Goal: Task Accomplishment & Management: Complete application form

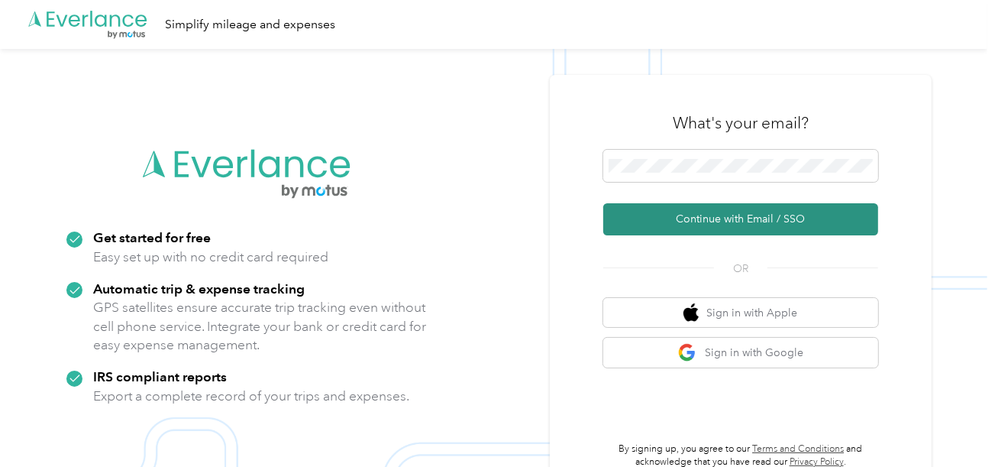
click at [699, 222] on button "Continue with Email / SSO" at bounding box center [740, 219] width 275 height 32
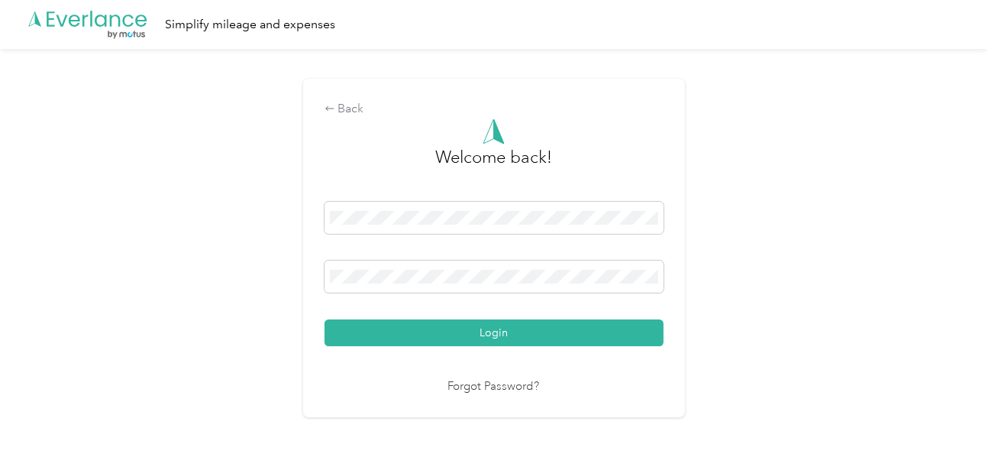
drag, startPoint x: 574, startPoint y: 341, endPoint x: 659, endPoint y: 325, distance: 86.1
click at [574, 341] on button "Login" at bounding box center [494, 332] width 339 height 27
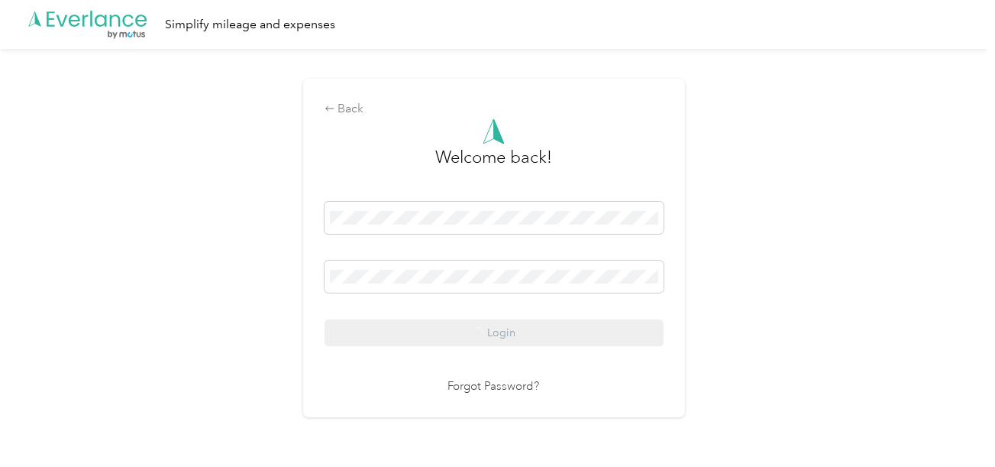
click at [759, 312] on div "Back Welcome back! Login Forgot Password?" at bounding box center [493, 254] width 987 height 411
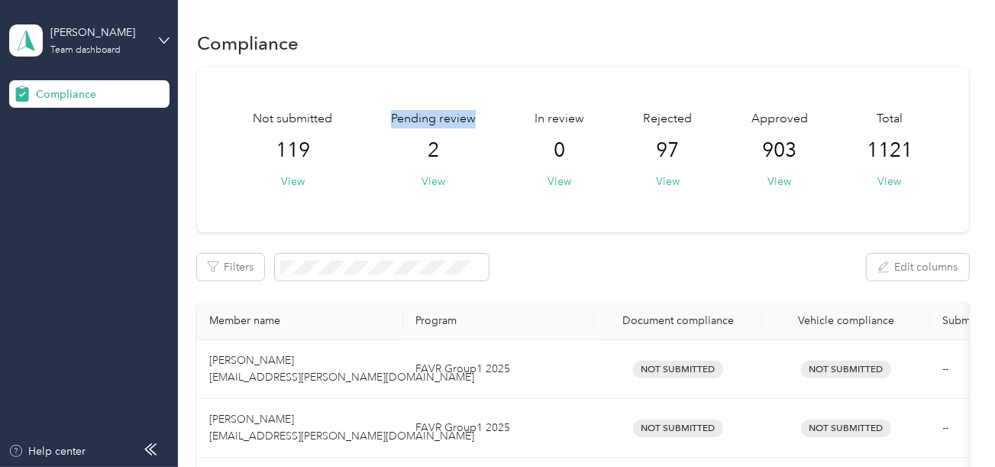
drag, startPoint x: 392, startPoint y: 119, endPoint x: 478, endPoint y: 118, distance: 85.5
click at [478, 118] on div "Not submitted 119 View Pending review 2 View In review 0 View Rejected 97 View …" at bounding box center [583, 149] width 719 height 79
drag, startPoint x: 539, startPoint y: 118, endPoint x: 593, endPoint y: 119, distance: 54.2
click at [593, 119] on div "Not submitted 119 View Pending review 2 View In review 0 View Rejected 97 View …" at bounding box center [583, 149] width 719 height 79
drag, startPoint x: 656, startPoint y: 119, endPoint x: 687, endPoint y: 123, distance: 31.5
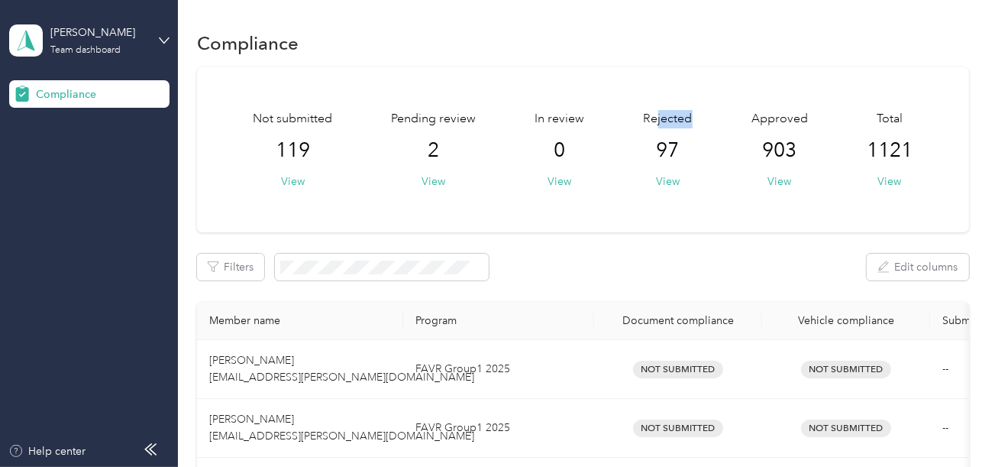
click at [687, 123] on span "Rejected" at bounding box center [668, 119] width 49 height 18
drag, startPoint x: 750, startPoint y: 118, endPoint x: 864, endPoint y: 120, distance: 113.8
click at [803, 117] on span "Approved" at bounding box center [779, 119] width 57 height 18
click at [880, 114] on span "Total" at bounding box center [890, 119] width 26 height 18
click at [667, 78] on div "Not submitted 119 View Pending review 2 View In review 0 View Rejected 97 View …" at bounding box center [583, 149] width 772 height 165
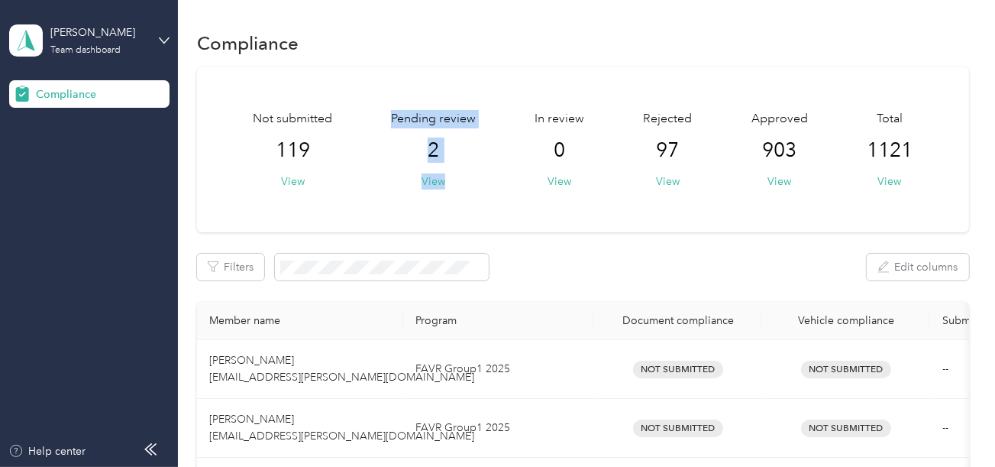
drag, startPoint x: 388, startPoint y: 115, endPoint x: 498, endPoint y: 187, distance: 131.3
click at [498, 187] on div "Not submitted 119 View Pending review 2 View In review 0 View Rejected 97 View …" at bounding box center [583, 149] width 719 height 79
click at [475, 204] on div "Not submitted 119 View Pending review 2 View In review 0 View Rejected 97 View …" at bounding box center [583, 149] width 772 height 165
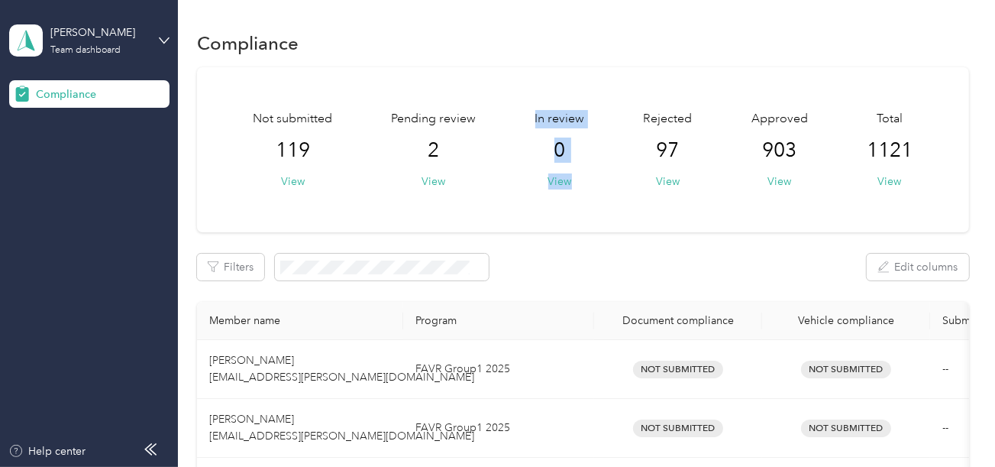
drag, startPoint x: 563, startPoint y: 136, endPoint x: 581, endPoint y: 182, distance: 49.3
click at [581, 182] on div "Not submitted 119 View Pending review 2 View In review 0 View Rejected 97 View …" at bounding box center [583, 149] width 719 height 79
click at [597, 214] on div "Not submitted 119 View Pending review 2 View In review 0 View Rejected 97 View …" at bounding box center [583, 149] width 772 height 165
click at [431, 184] on button "View" at bounding box center [434, 181] width 24 height 16
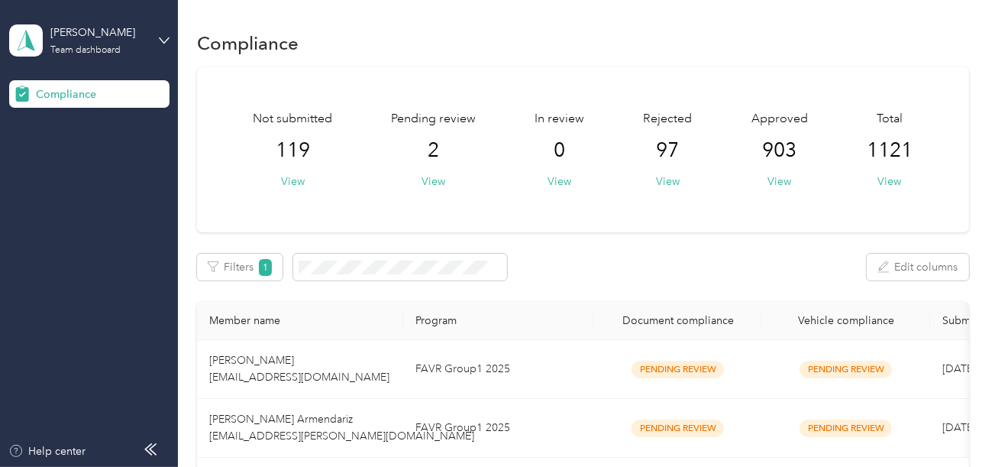
scroll to position [76, 0]
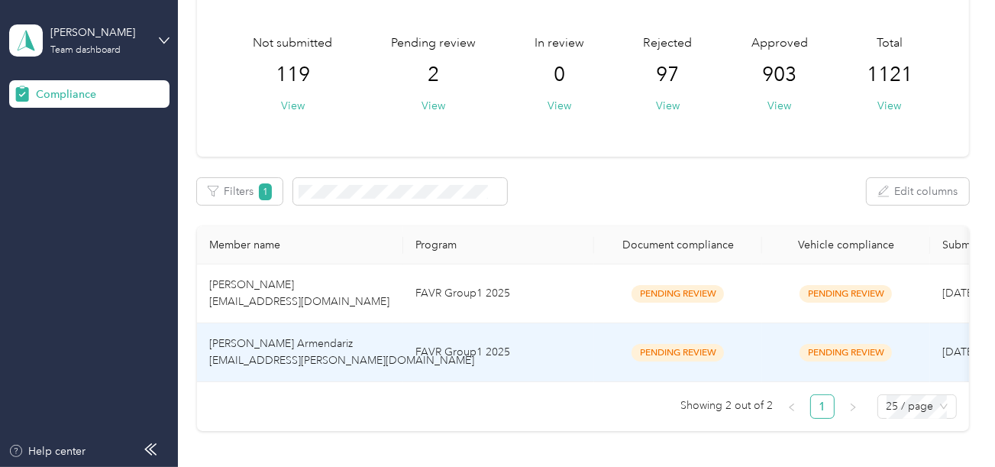
click at [452, 345] on td "FAVR Group1 2025" at bounding box center [498, 352] width 191 height 59
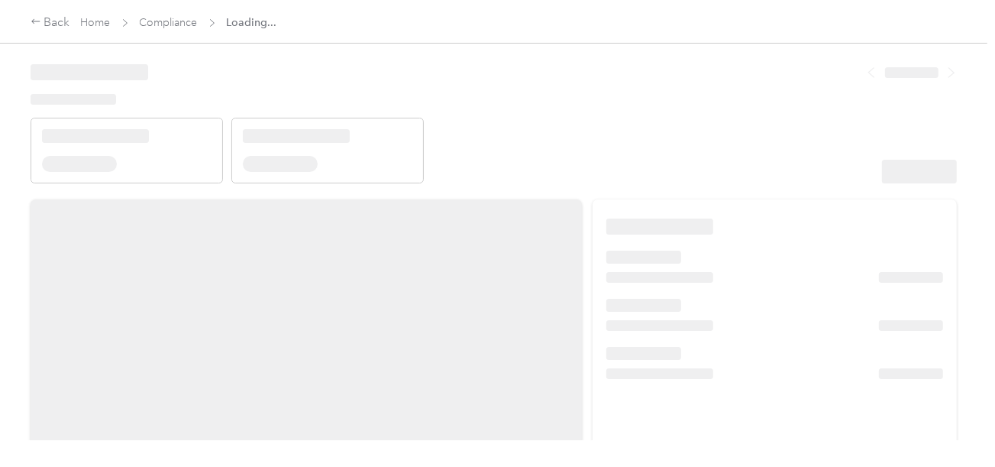
click at [617, 132] on header at bounding box center [494, 118] width 926 height 130
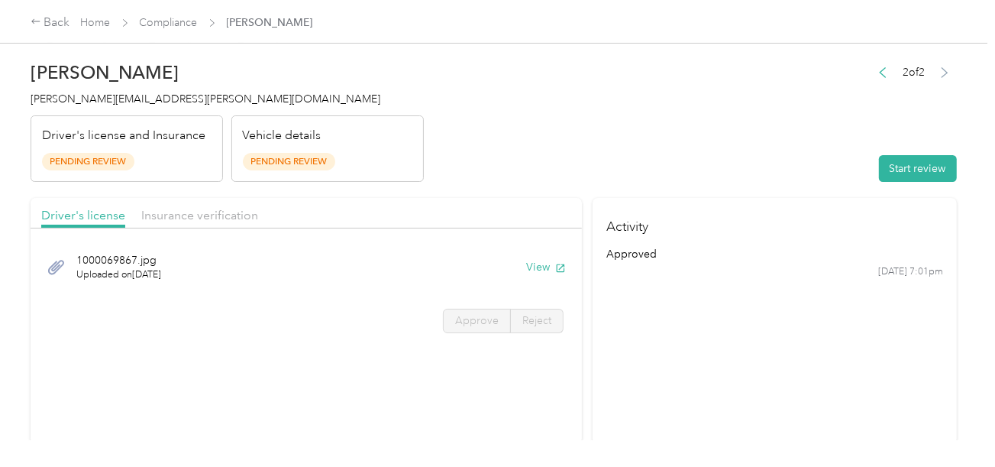
drag, startPoint x: 23, startPoint y: 77, endPoint x: 198, endPoint y: 85, distance: 175.0
click at [198, 85] on div "[PERSON_NAME] Armendariz [EMAIL_ADDRESS][PERSON_NAME][DOMAIN_NAME] Driver's lic…" at bounding box center [493, 220] width 987 height 440
drag, startPoint x: 19, startPoint y: 102, endPoint x: 192, endPoint y: 102, distance: 172.6
click at [189, 102] on div "[PERSON_NAME] Armendariz [EMAIL_ADDRESS][PERSON_NAME][DOMAIN_NAME] Driver's lic…" at bounding box center [493, 220] width 987 height 440
click at [264, 96] on h4 "[PERSON_NAME][EMAIL_ADDRESS][PERSON_NAME][DOMAIN_NAME]" at bounding box center [227, 99] width 393 height 16
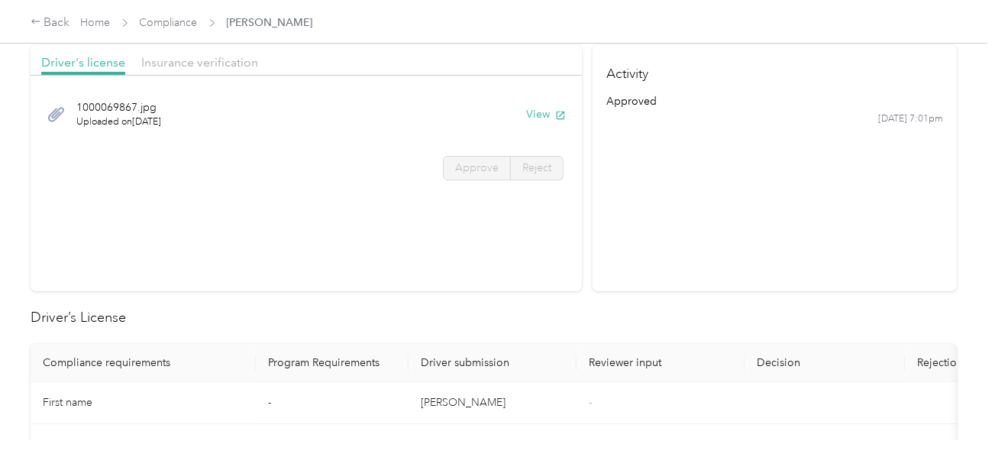
scroll to position [76, 0]
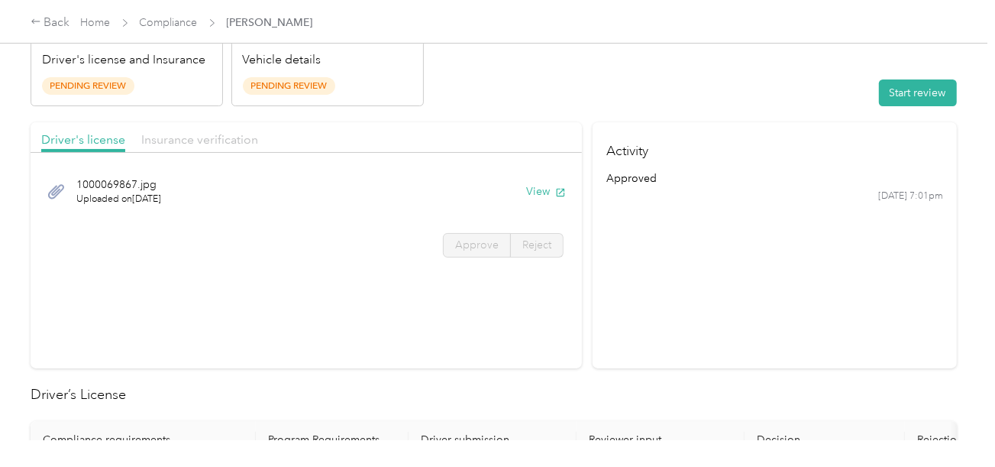
click at [185, 136] on span "Insurance verification" at bounding box center [199, 139] width 117 height 15
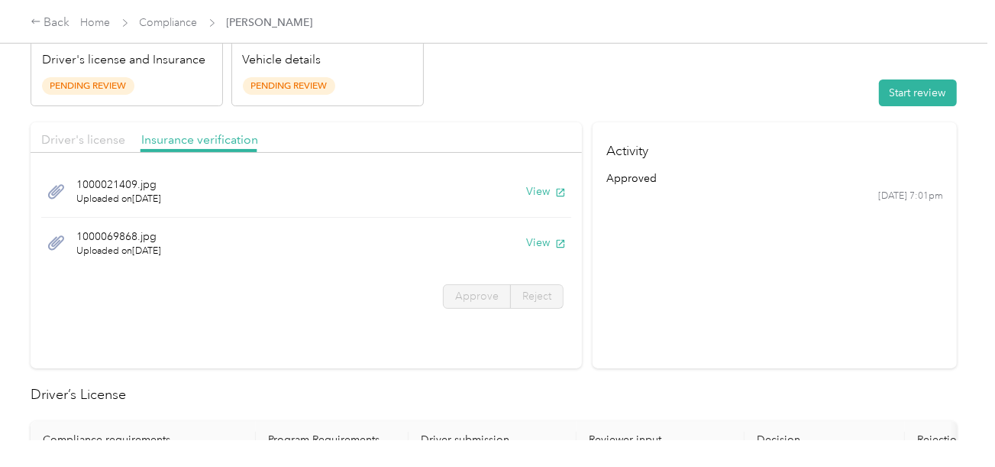
click at [100, 142] on span "Driver's license" at bounding box center [83, 139] width 84 height 15
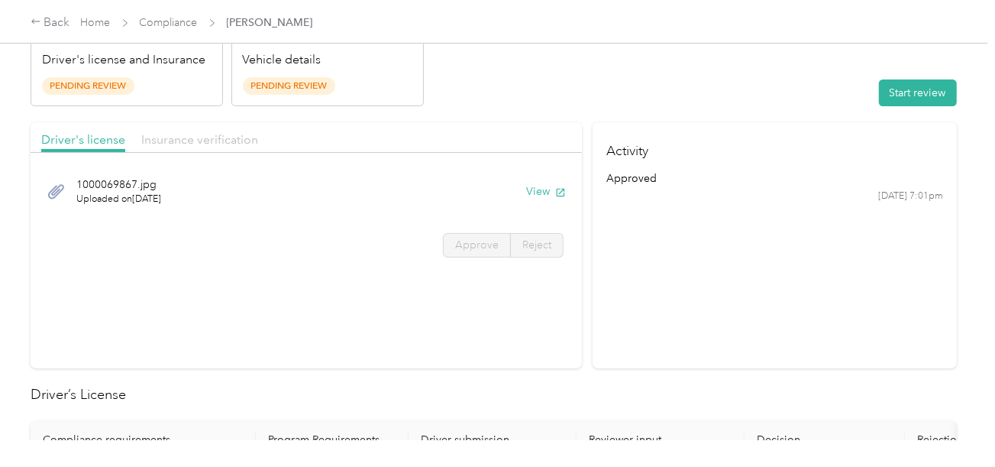
drag, startPoint x: 171, startPoint y: 137, endPoint x: 381, endPoint y: 146, distance: 210.2
click at [173, 137] on span "Insurance verification" at bounding box center [199, 139] width 117 height 15
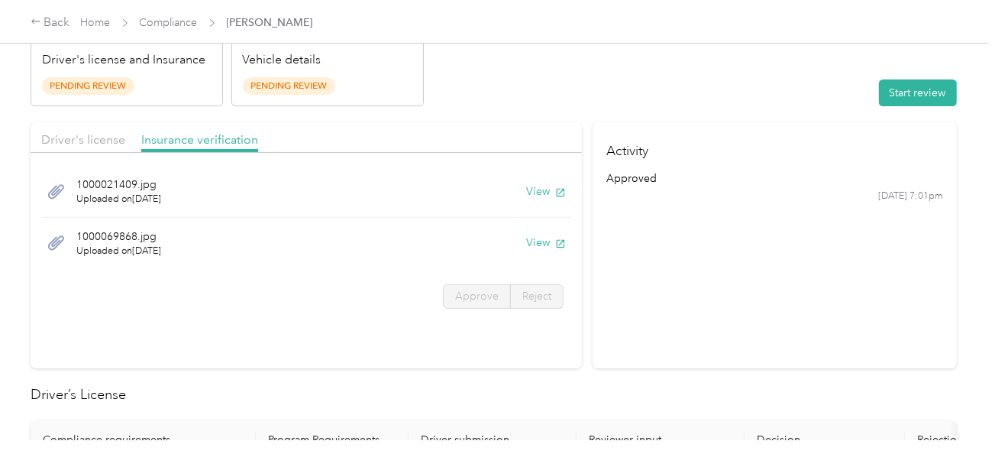
click at [708, 234] on section "Activity approved [DATE] 7:01pm" at bounding box center [775, 245] width 364 height 246
drag, startPoint x: 865, startPoint y: 199, endPoint x: 951, endPoint y: 205, distance: 85.7
click at [945, 195] on section "Activity approved [DATE] 7:01pm" at bounding box center [775, 245] width 364 height 246
click at [906, 210] on section "Activity approved [DATE] 7:01pm" at bounding box center [775, 245] width 364 height 246
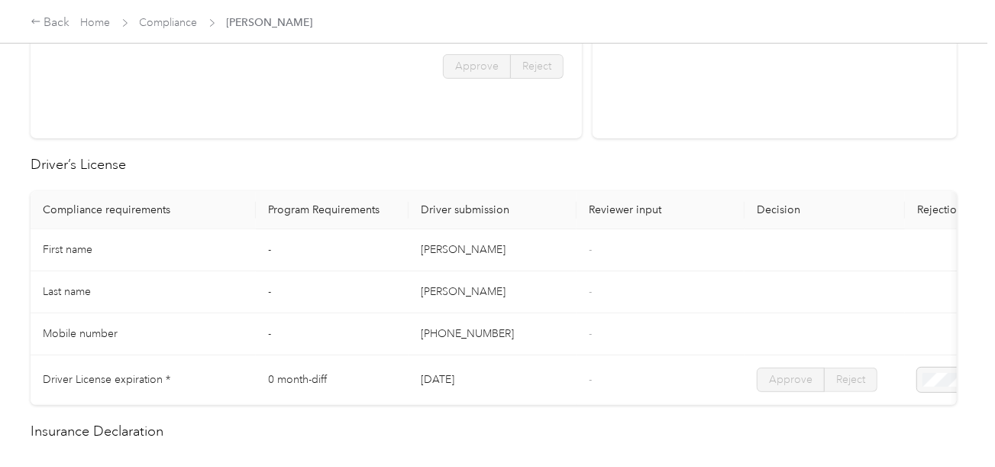
scroll to position [0, 0]
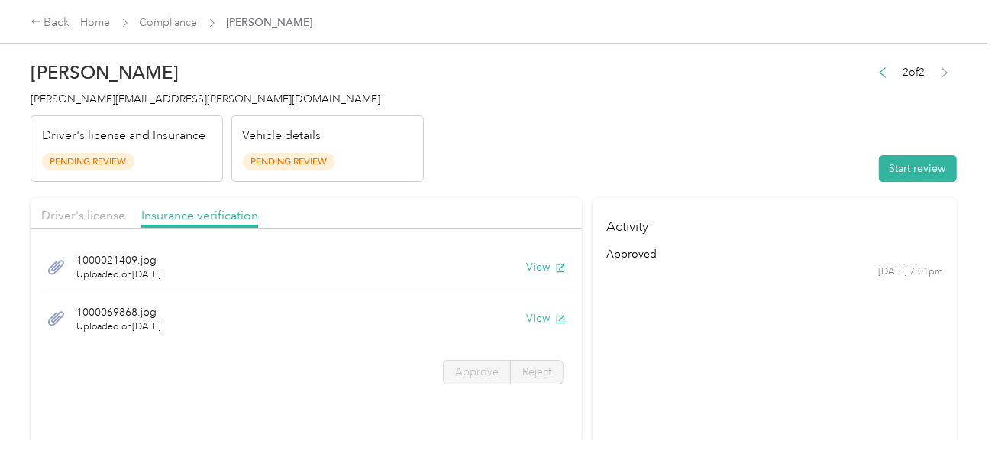
click at [664, 153] on header "[PERSON_NAME] Armendariz [EMAIL_ADDRESS][PERSON_NAME][DOMAIN_NAME] Driver's lic…" at bounding box center [494, 117] width 926 height 128
drag, startPoint x: 904, startPoint y: 173, endPoint x: 892, endPoint y: 176, distance: 12.4
click at [900, 174] on button "Start review" at bounding box center [918, 168] width 78 height 27
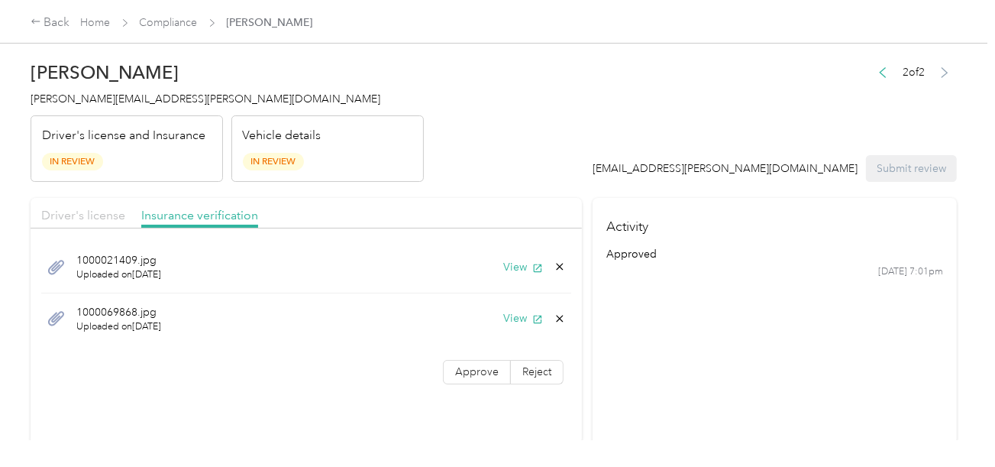
click at [92, 216] on span "Driver's license" at bounding box center [83, 215] width 84 height 15
click at [469, 176] on header "[PERSON_NAME] Armendariz [EMAIL_ADDRESS][PERSON_NAME][DOMAIN_NAME] Driver's lic…" at bounding box center [494, 117] width 926 height 128
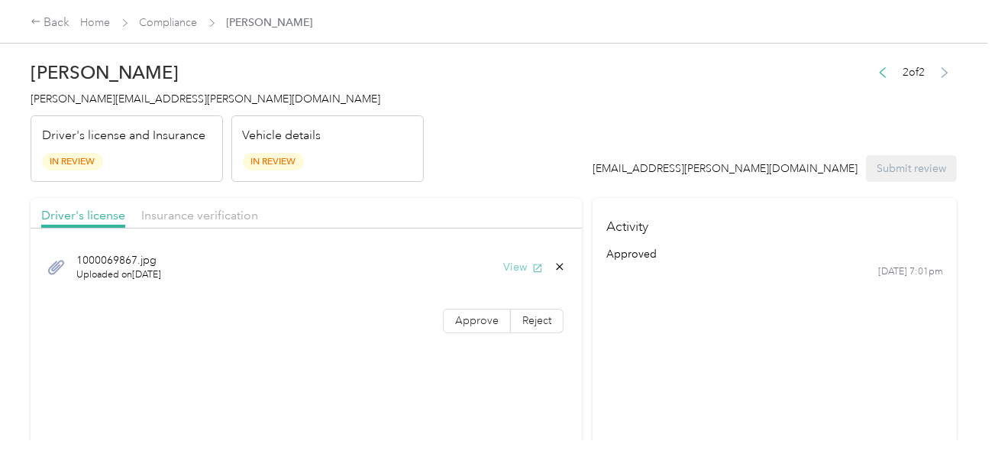
click at [512, 268] on button "View" at bounding box center [523, 267] width 40 height 16
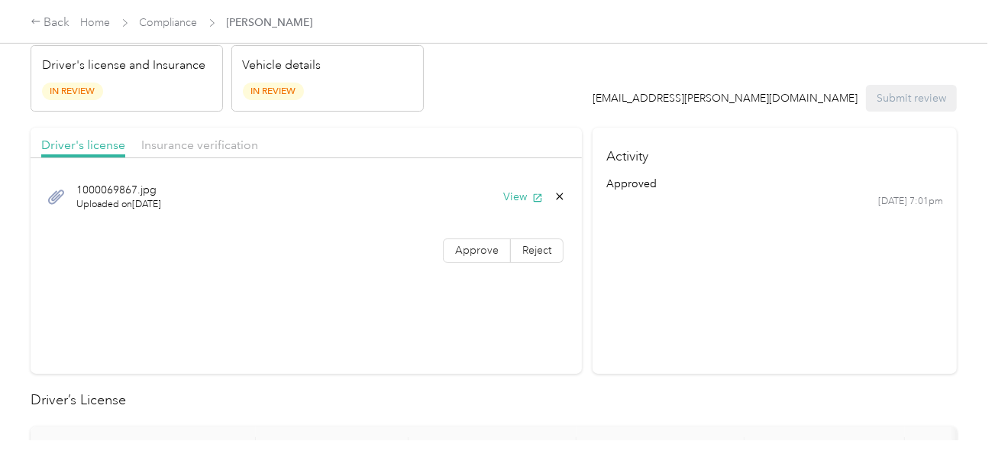
scroll to position [381, 0]
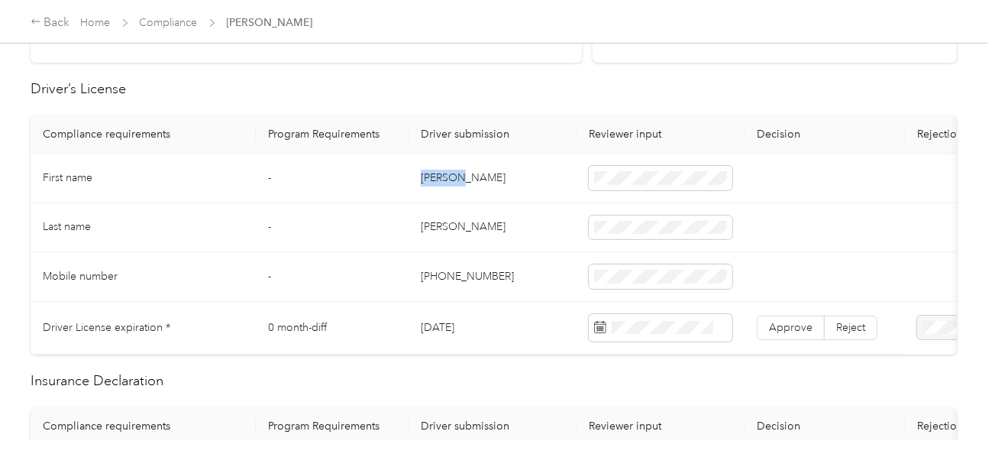
copy td "[PERSON_NAME]"
drag, startPoint x: 417, startPoint y: 183, endPoint x: 470, endPoint y: 183, distance: 53.5
click at [470, 183] on td "[PERSON_NAME]" at bounding box center [493, 178] width 168 height 50
click at [430, 222] on td "[PERSON_NAME]" at bounding box center [493, 228] width 168 height 50
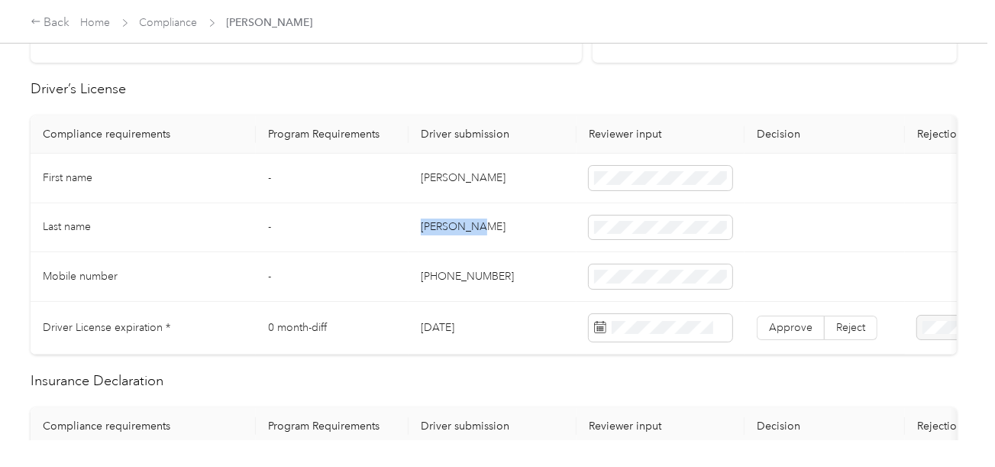
copy td "[PERSON_NAME]"
click at [679, 232] on span at bounding box center [661, 227] width 144 height 24
click at [531, 248] on td "[PERSON_NAME]" at bounding box center [493, 228] width 168 height 50
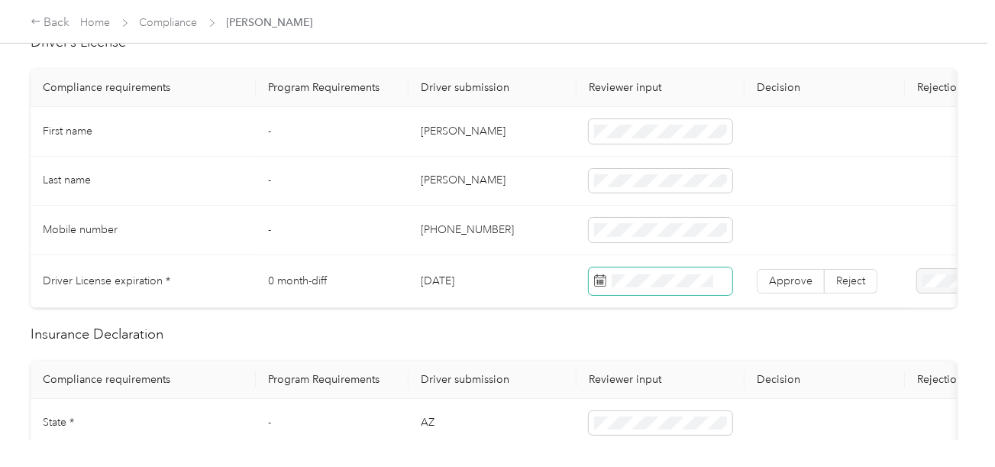
scroll to position [458, 0]
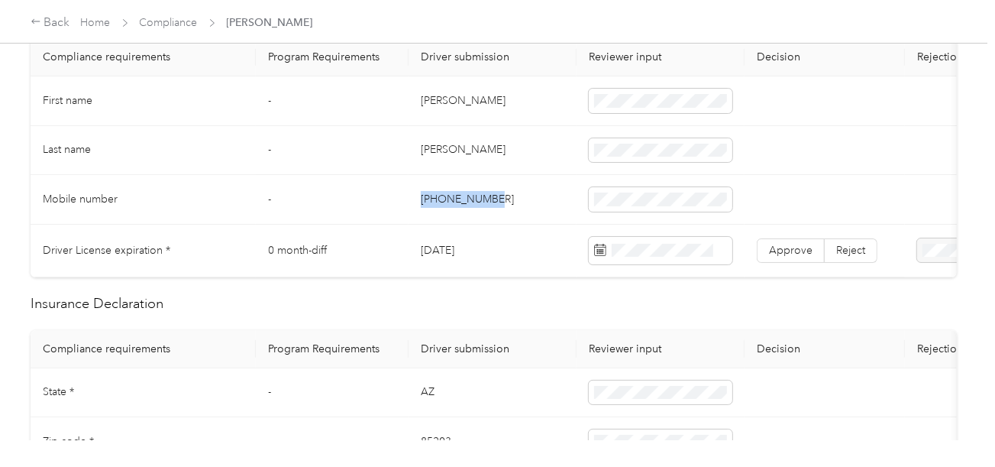
drag, startPoint x: 418, startPoint y: 199, endPoint x: 489, endPoint y: 199, distance: 70.3
click at [489, 199] on td "[PHONE_NUMBER]" at bounding box center [493, 200] width 168 height 50
click at [442, 211] on td "[PHONE_NUMBER]" at bounding box center [493, 200] width 168 height 50
drag, startPoint x: 829, startPoint y: 205, endPoint x: 797, endPoint y: 205, distance: 31.3
click at [829, 205] on td at bounding box center [825, 200] width 160 height 50
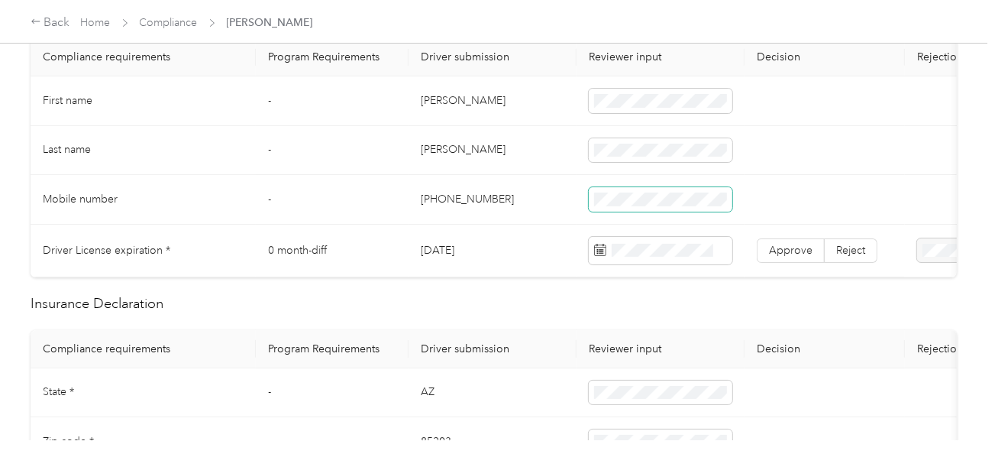
click at [539, 201] on tr "Mobile number - [PHONE_NUMBER]" at bounding box center [569, 200] width 1077 height 50
drag, startPoint x: 774, startPoint y: 203, endPoint x: 741, endPoint y: 203, distance: 33.6
click at [741, 203] on tr "Mobile number - [PHONE_NUMBER]" at bounding box center [569, 200] width 1077 height 50
drag, startPoint x: 419, startPoint y: 195, endPoint x: 518, endPoint y: 194, distance: 98.5
click at [518, 194] on td "[PHONE_NUMBER]" at bounding box center [493, 200] width 168 height 50
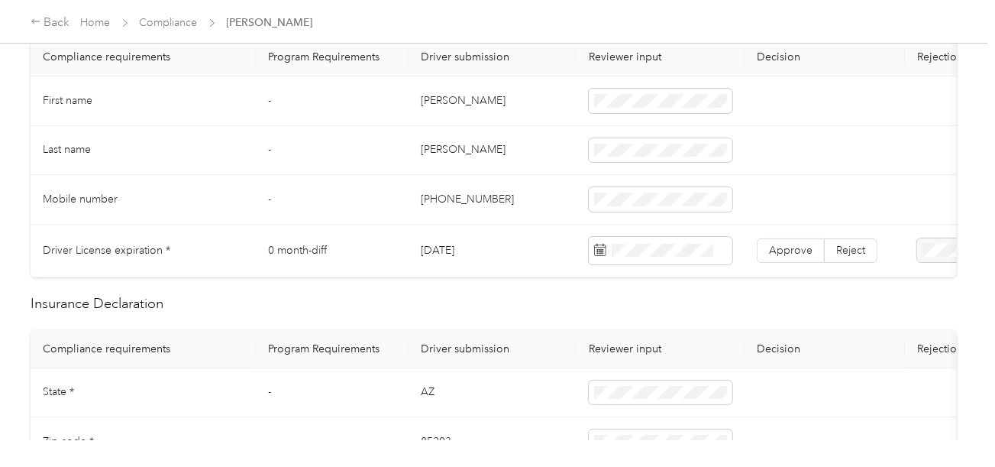
drag, startPoint x: 797, startPoint y: 192, endPoint x: 422, endPoint y: 198, distance: 375.7
click at [786, 195] on td at bounding box center [825, 200] width 160 height 50
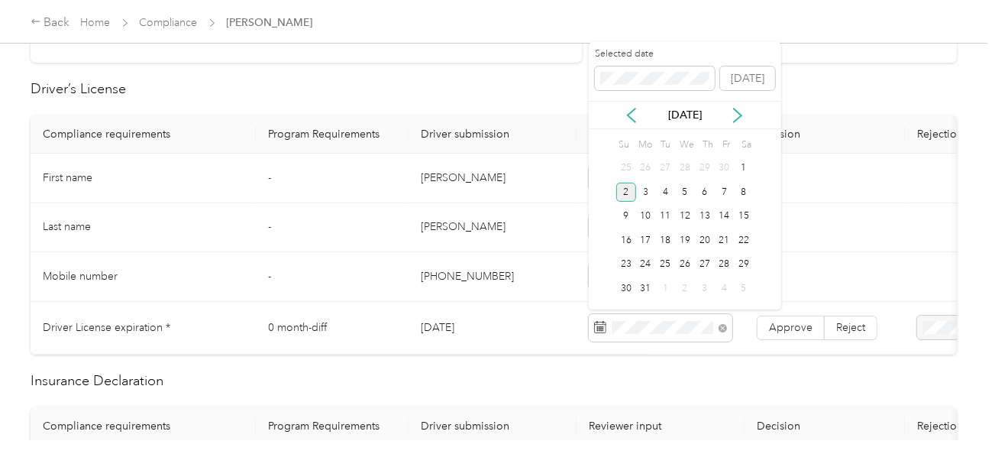
click at [630, 192] on div "2" at bounding box center [626, 192] width 20 height 19
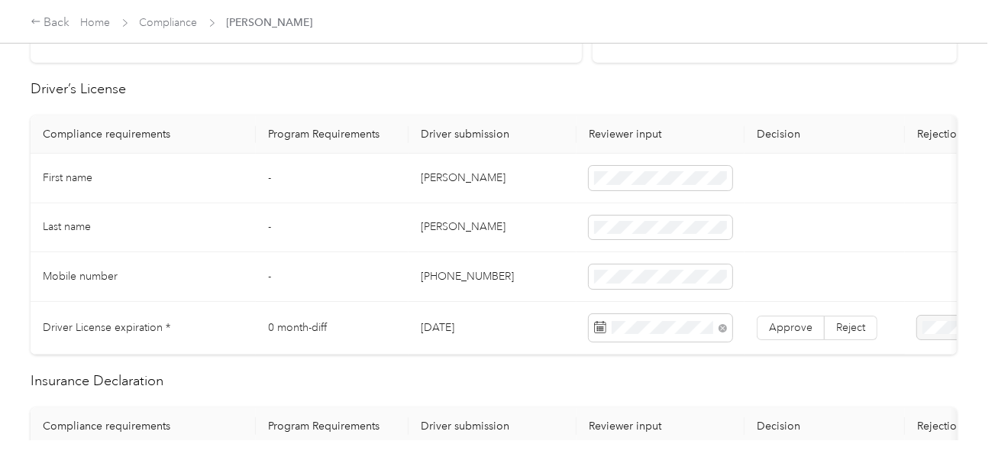
drag, startPoint x: 756, startPoint y: 212, endPoint x: 757, endPoint y: 221, distance: 8.4
click at [756, 214] on td at bounding box center [825, 228] width 160 height 50
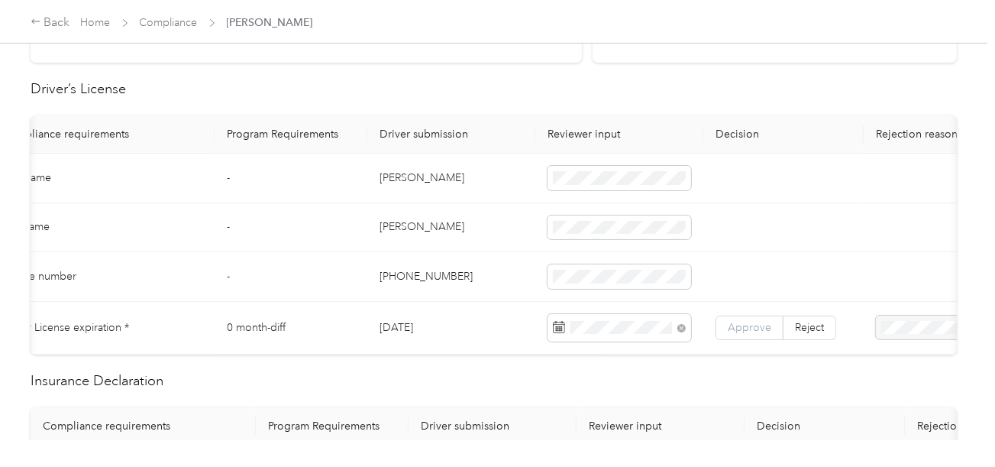
click at [757, 328] on span "Approve" at bounding box center [750, 327] width 44 height 13
click at [795, 327] on span "Reject" at bounding box center [809, 327] width 29 height 13
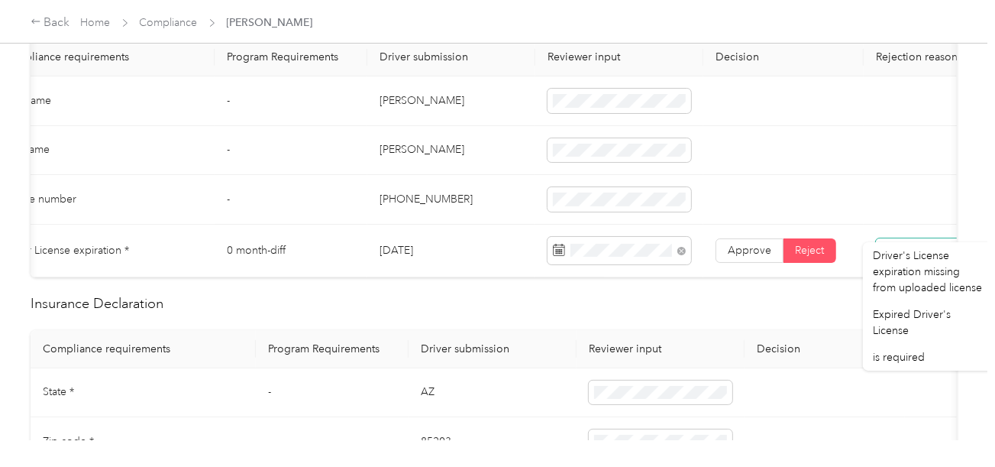
scroll to position [535, 0]
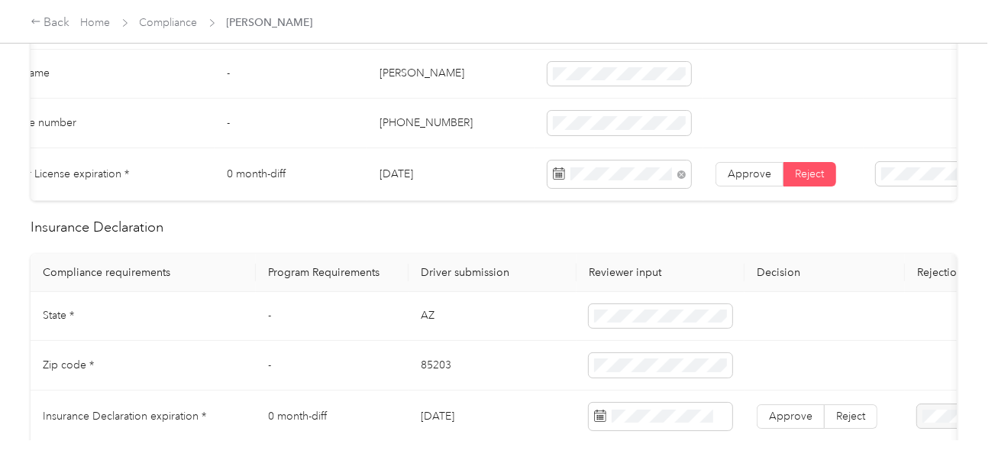
click at [748, 176] on span "Approve" at bounding box center [750, 173] width 44 height 13
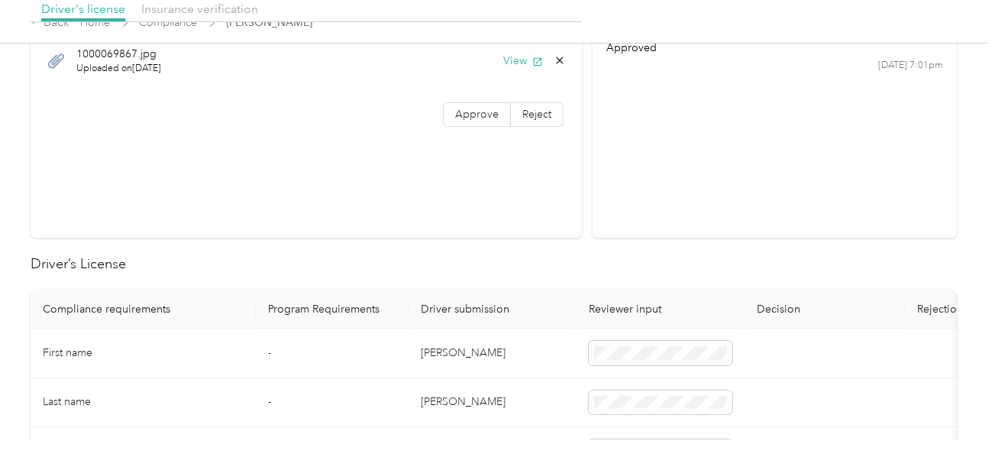
scroll to position [76, 0]
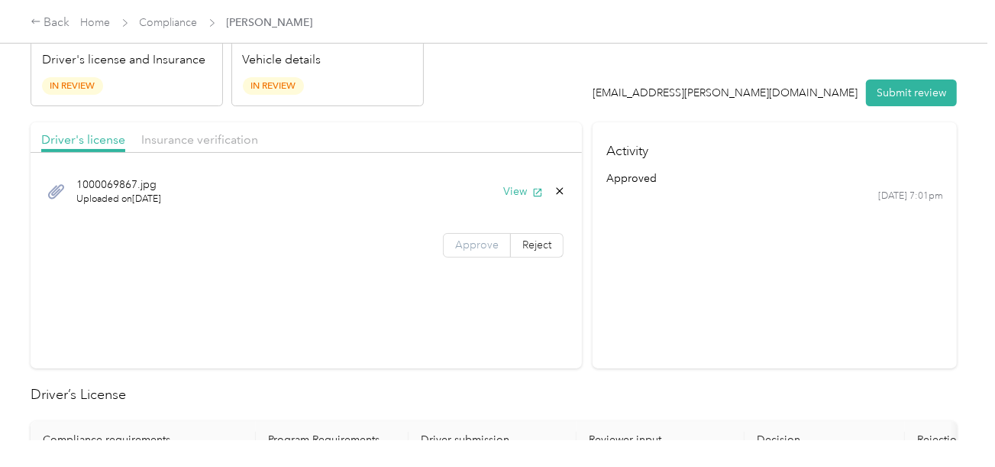
click at [475, 245] on span "Approve" at bounding box center [477, 244] width 44 height 13
click at [533, 308] on section "Driver's license Insurance verification [DRIVERS_LICENSE_NUMBER].jpg Uploaded o…" at bounding box center [306, 245] width 551 height 246
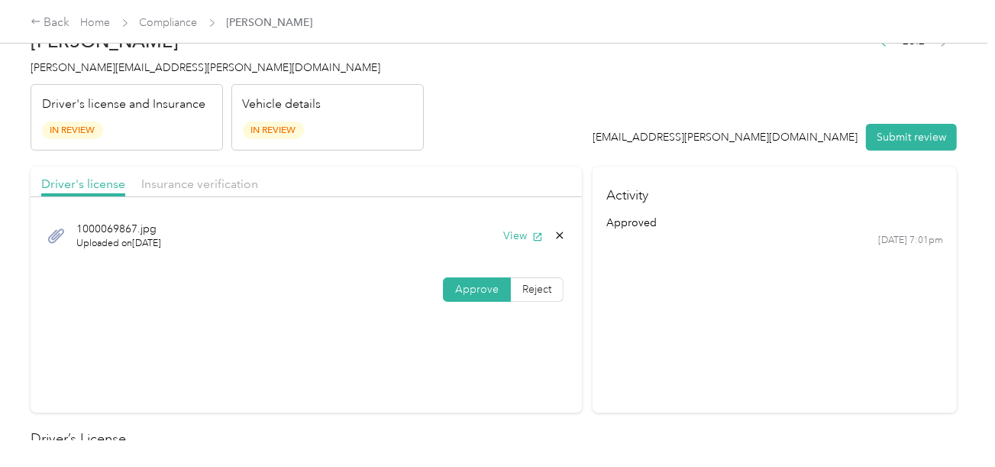
scroll to position [0, 0]
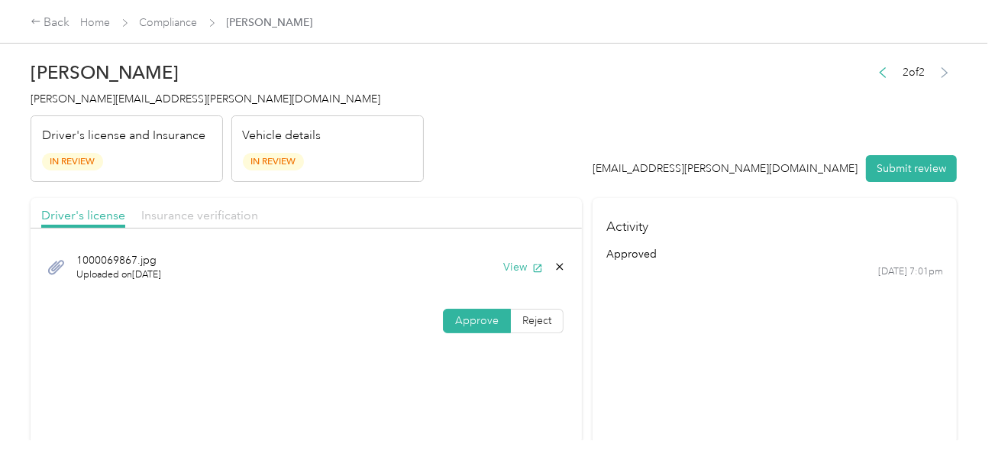
click at [187, 215] on span "Insurance verification" at bounding box center [199, 215] width 117 height 15
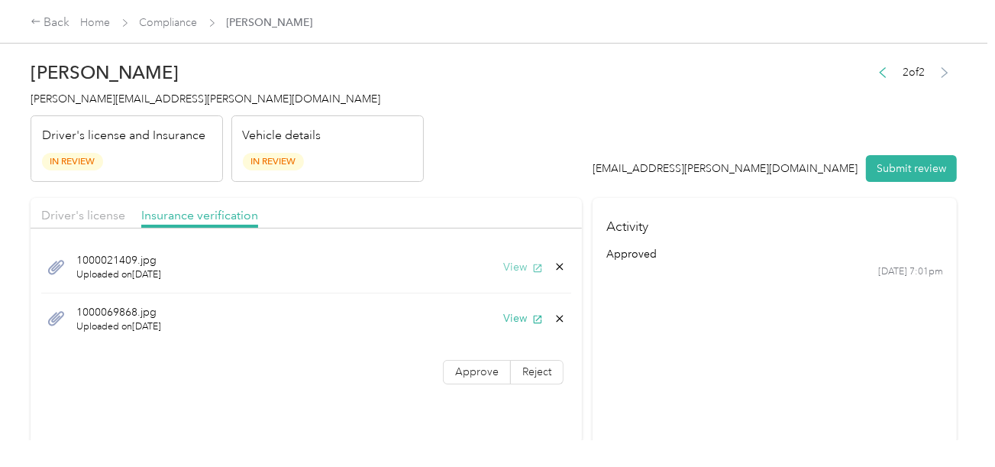
click at [512, 263] on button "View" at bounding box center [523, 267] width 40 height 16
drag, startPoint x: 31, startPoint y: 75, endPoint x: 396, endPoint y: 91, distance: 364.6
click at [212, 85] on div "[PERSON_NAME] Armendariz [EMAIL_ADDRESS][PERSON_NAME][DOMAIN_NAME] Driver's lic…" at bounding box center [227, 117] width 393 height 128
click at [420, 91] on h4 "[PERSON_NAME][EMAIL_ADDRESS][PERSON_NAME][DOMAIN_NAME]" at bounding box center [227, 99] width 393 height 16
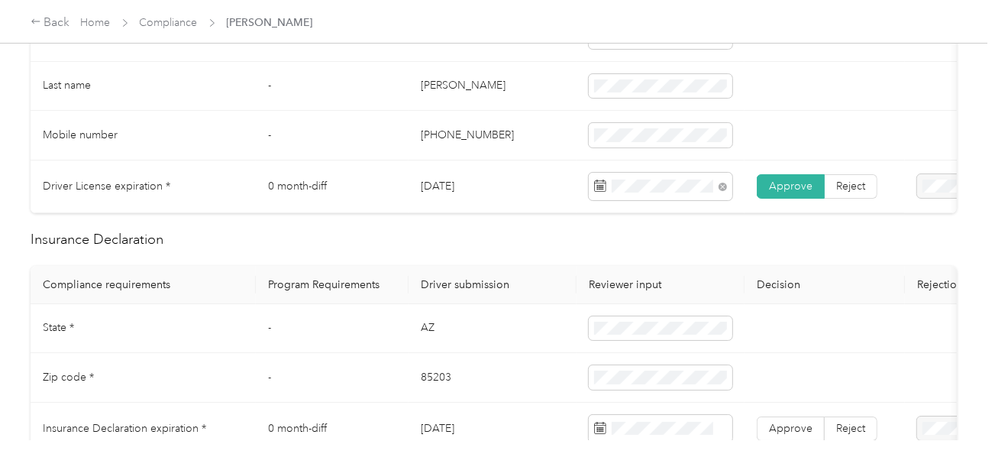
scroll to position [686, 0]
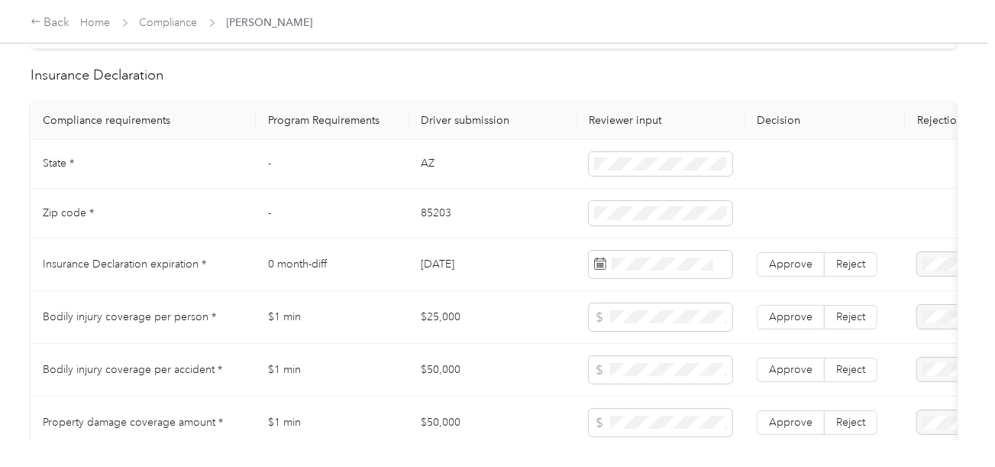
click at [422, 173] on td "AZ" at bounding box center [493, 165] width 168 height 50
copy td "AZ"
click at [438, 218] on td "85203" at bounding box center [493, 214] width 168 height 50
copy td "85203"
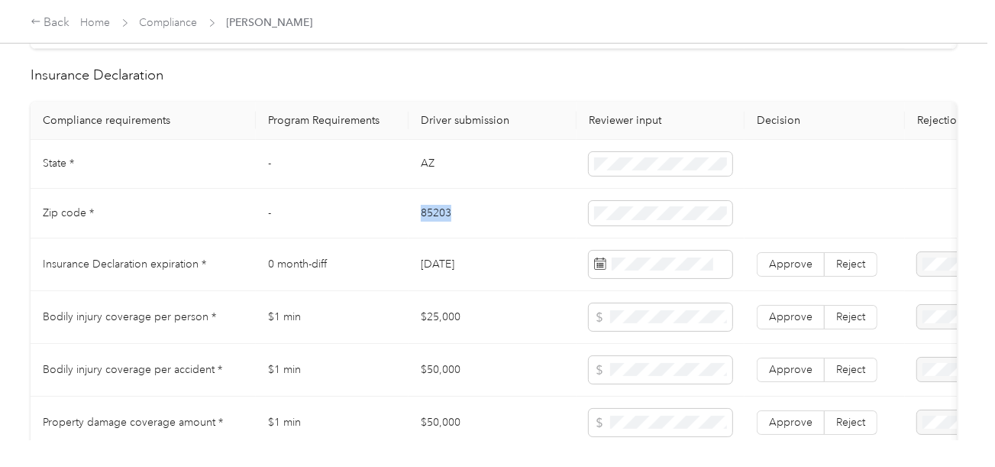
click at [438, 218] on td "85203" at bounding box center [493, 214] width 168 height 50
click at [533, 238] on td "85203" at bounding box center [493, 214] width 168 height 50
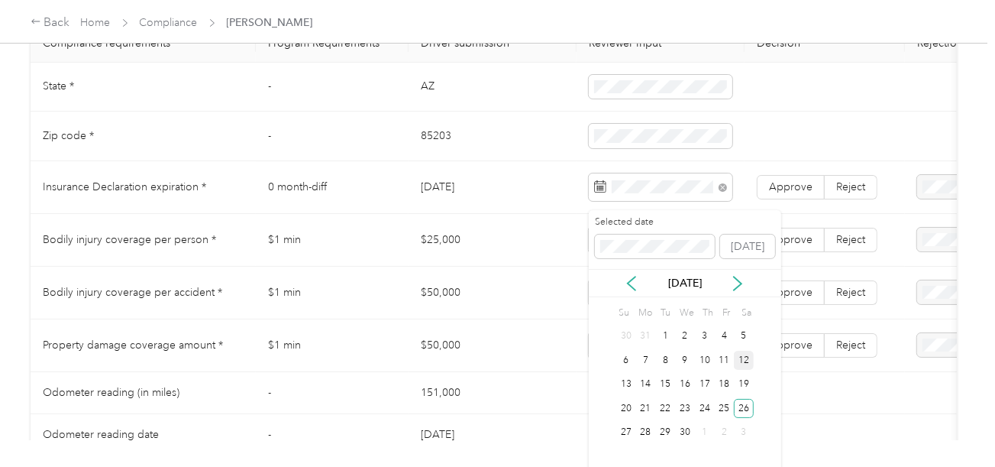
drag, startPoint x: 746, startPoint y: 407, endPoint x: 751, endPoint y: 367, distance: 40.0
click at [746, 406] on div "26" at bounding box center [744, 408] width 20 height 19
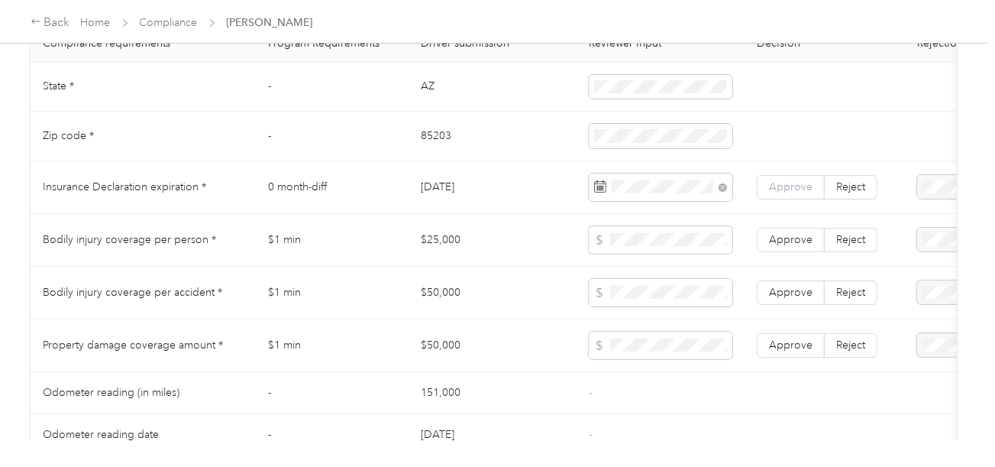
click at [787, 189] on span "Approve" at bounding box center [791, 186] width 44 height 13
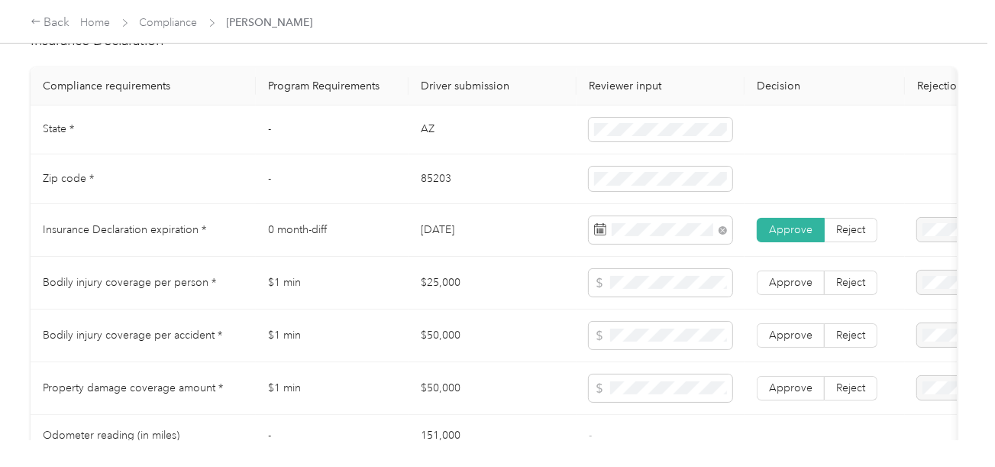
scroll to position [686, 0]
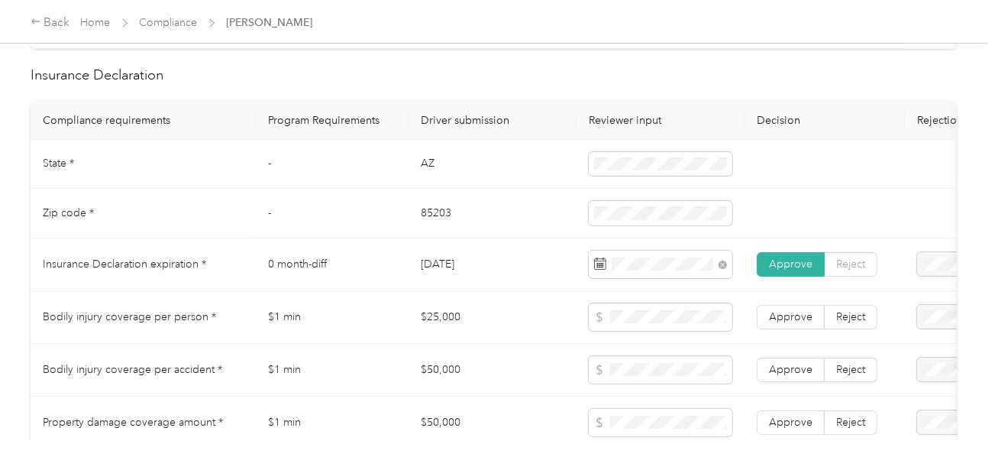
click at [849, 276] on label "Reject" at bounding box center [851, 264] width 53 height 24
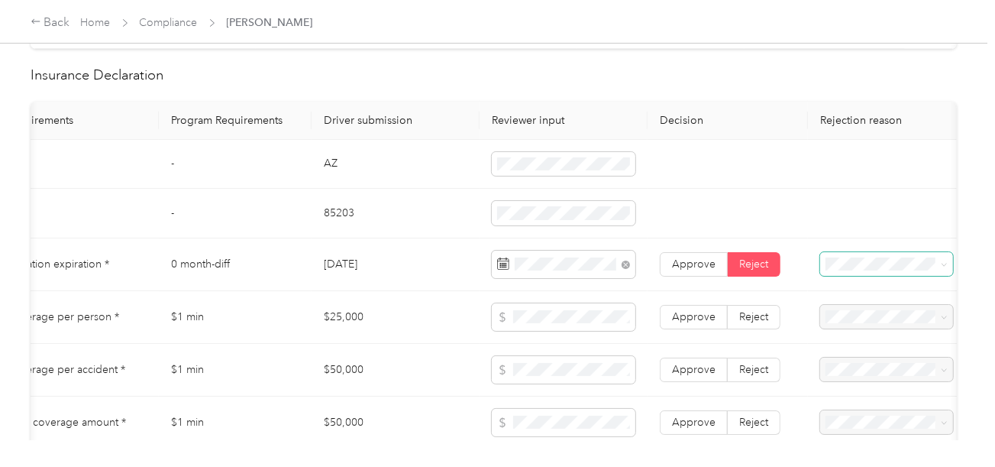
scroll to position [0, 99]
click at [685, 270] on span "Approve" at bounding box center [692, 263] width 44 height 13
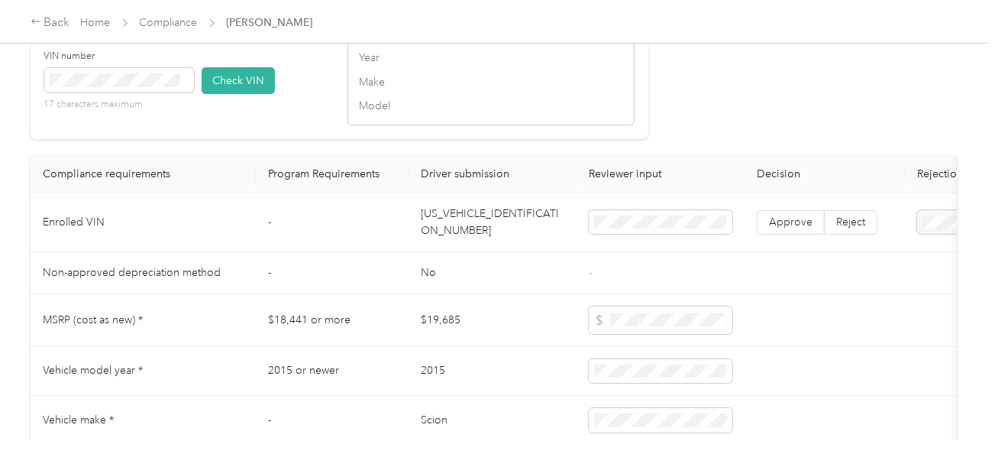
scroll to position [1374, 0]
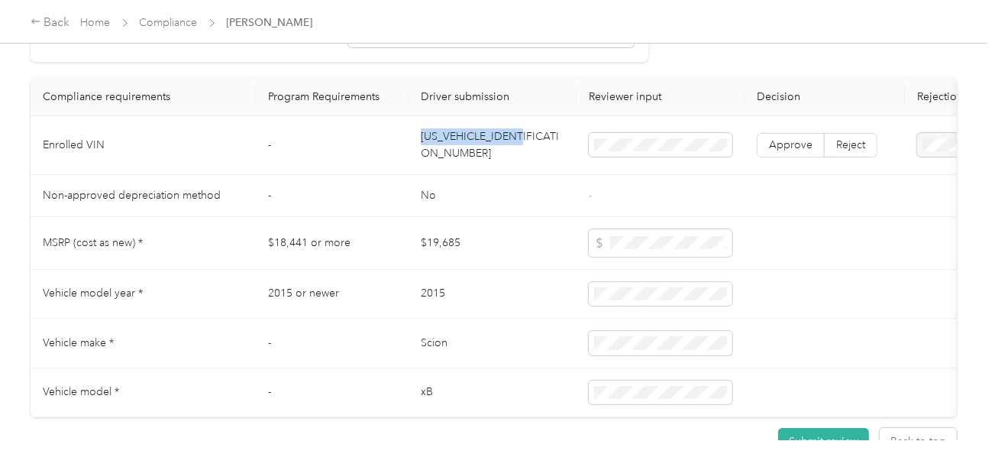
drag, startPoint x: 414, startPoint y: 156, endPoint x: 535, endPoint y: 151, distance: 121.5
click at [535, 151] on td "[US_VEHICLE_IDENTIFICATION_NUMBER]" at bounding box center [493, 145] width 168 height 59
click at [515, 194] on td "No" at bounding box center [493, 196] width 168 height 42
drag, startPoint x: 407, startPoint y: 157, endPoint x: 528, endPoint y: 157, distance: 120.6
click at [528, 157] on tr "Enrolled VIN - [US_VEHICLE_IDENTIFICATION_NUMBER] Approve Reject" at bounding box center [569, 145] width 1077 height 59
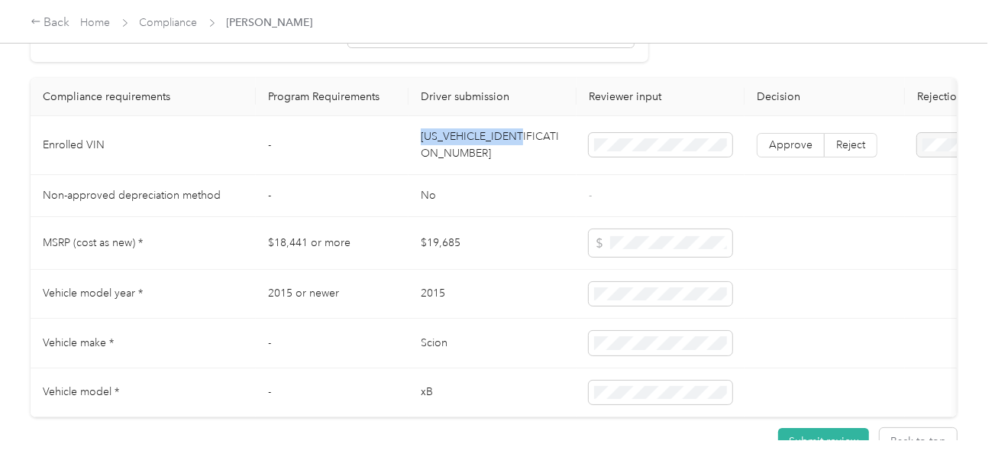
click at [502, 174] on td "[US_VEHICLE_IDENTIFICATION_NUMBER]" at bounding box center [493, 145] width 168 height 59
drag, startPoint x: 419, startPoint y: 155, endPoint x: 530, endPoint y: 150, distance: 110.9
click at [530, 150] on td "[US_VEHICLE_IDENTIFICATION_NUMBER]" at bounding box center [493, 145] width 168 height 59
click at [510, 164] on td "[US_VEHICLE_IDENTIFICATION_NUMBER]" at bounding box center [493, 145] width 168 height 59
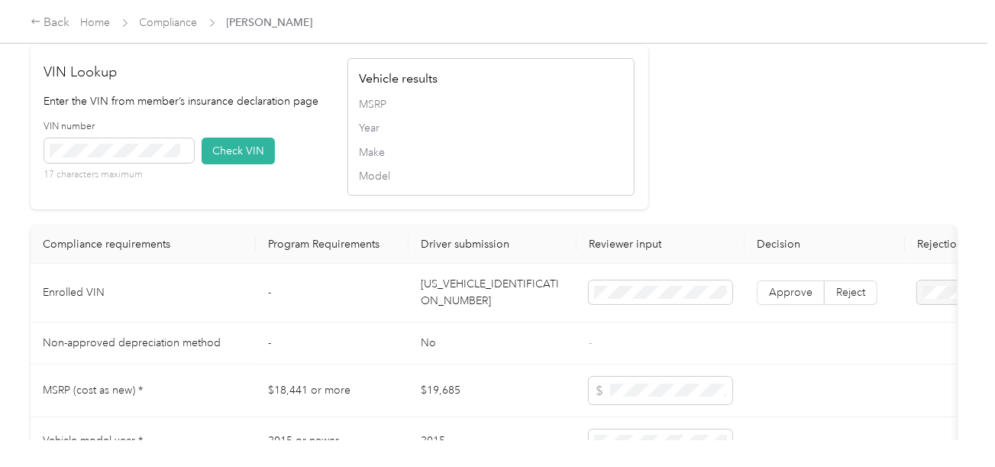
scroll to position [1222, 0]
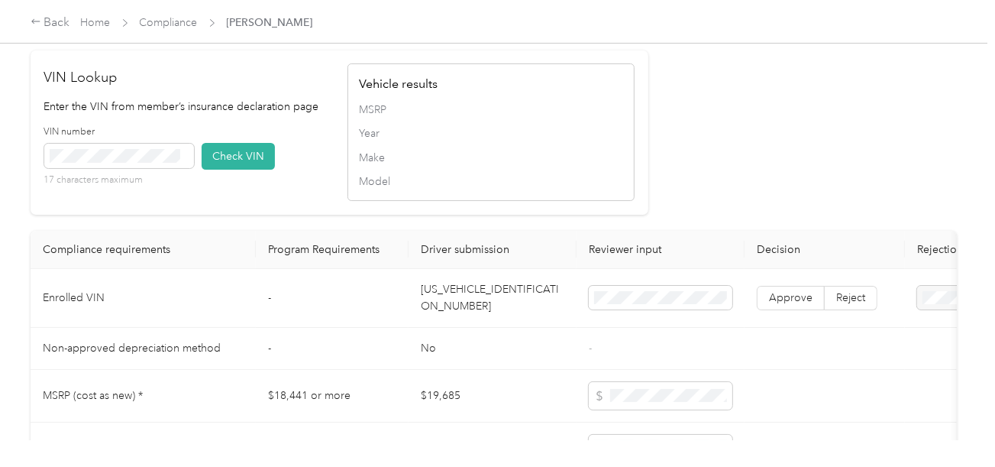
click at [467, 309] on td "[US_VEHICLE_IDENTIFICATION_NUMBER]" at bounding box center [493, 298] width 168 height 59
copy td "[US_VEHICLE_IDENTIFICATION_NUMBER]"
click at [250, 170] on button "Check VIN" at bounding box center [238, 156] width 73 height 27
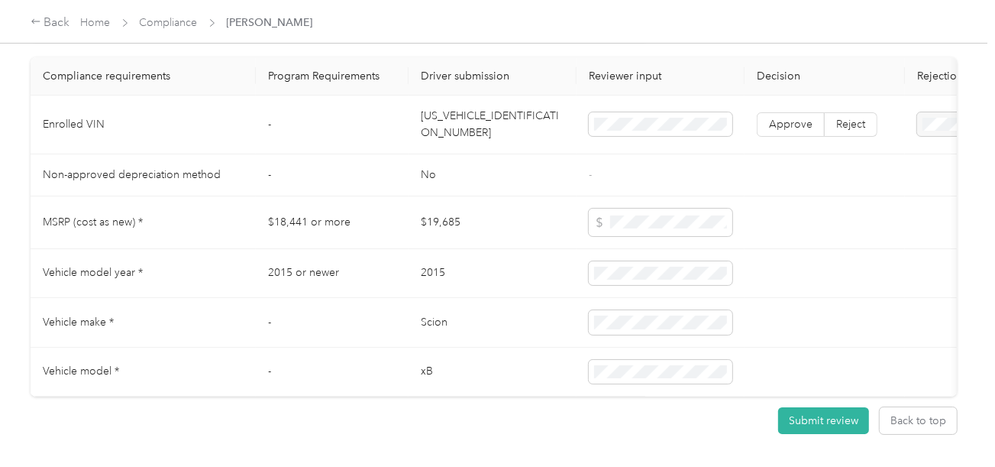
scroll to position [1374, 0]
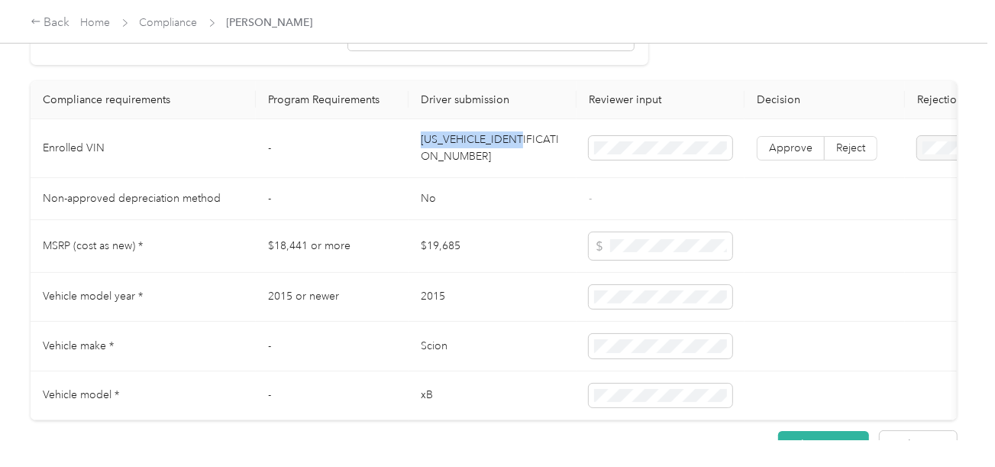
drag, startPoint x: 422, startPoint y: 167, endPoint x: 548, endPoint y: 158, distance: 125.6
click at [538, 158] on td "[US_VEHICLE_IDENTIFICATION_NUMBER]" at bounding box center [493, 148] width 168 height 59
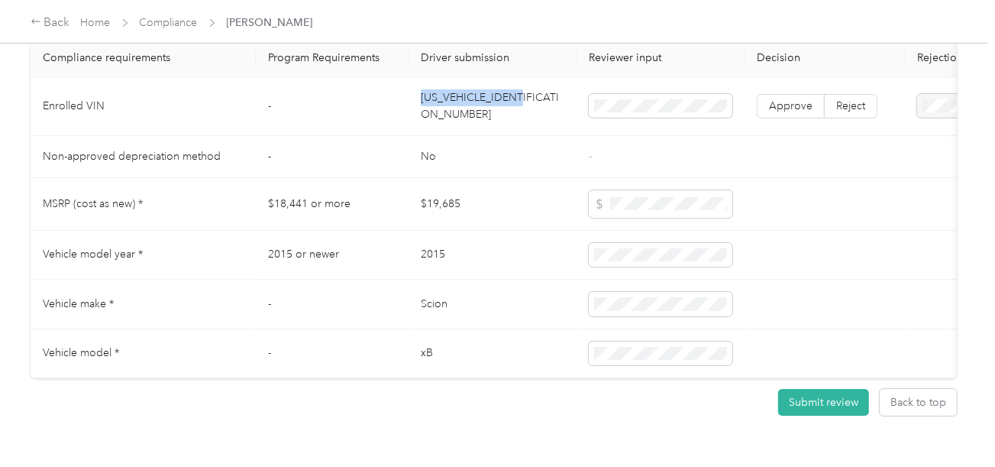
scroll to position [1451, 0]
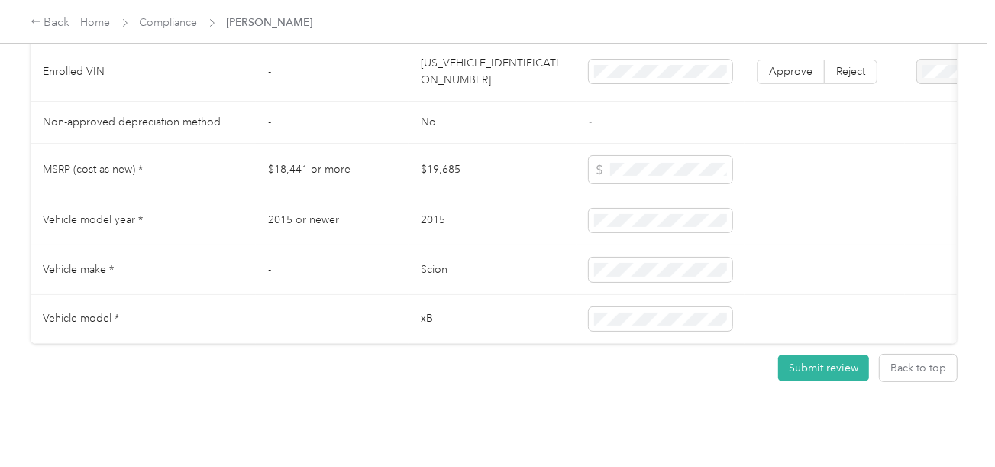
click at [766, 186] on td at bounding box center [825, 170] width 160 height 53
drag, startPoint x: 638, startPoint y: 237, endPoint x: 556, endPoint y: 228, distance: 83.1
click at [556, 228] on tr "Vehicle model year * 2015 or newer 2015" at bounding box center [569, 221] width 1077 height 50
drag, startPoint x: 644, startPoint y: 265, endPoint x: 581, endPoint y: 270, distance: 62.8
click at [581, 270] on td at bounding box center [661, 270] width 168 height 50
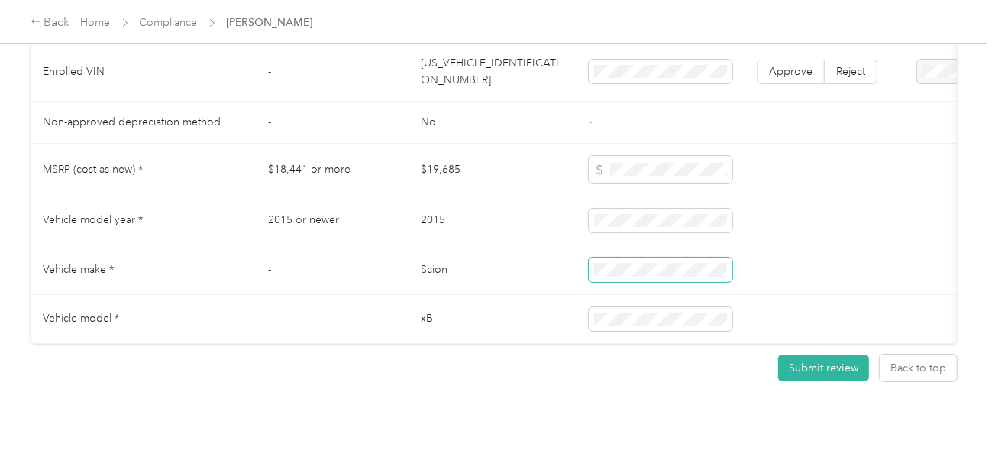
click at [564, 274] on tr "Vehicle make * - Scion" at bounding box center [569, 270] width 1077 height 50
click at [554, 331] on tr "Vehicle model * - xB" at bounding box center [569, 320] width 1077 height 50
click at [541, 238] on tr "Vehicle model year * 2015 or newer 2015" at bounding box center [569, 221] width 1077 height 50
drag, startPoint x: 751, startPoint y: 188, endPoint x: 713, endPoint y: 194, distance: 37.9
click at [751, 188] on td at bounding box center [825, 170] width 160 height 53
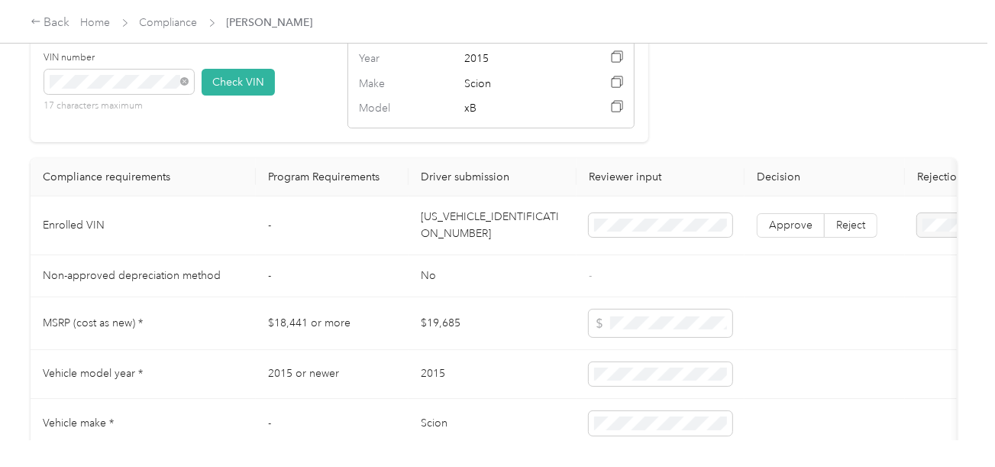
scroll to position [1374, 0]
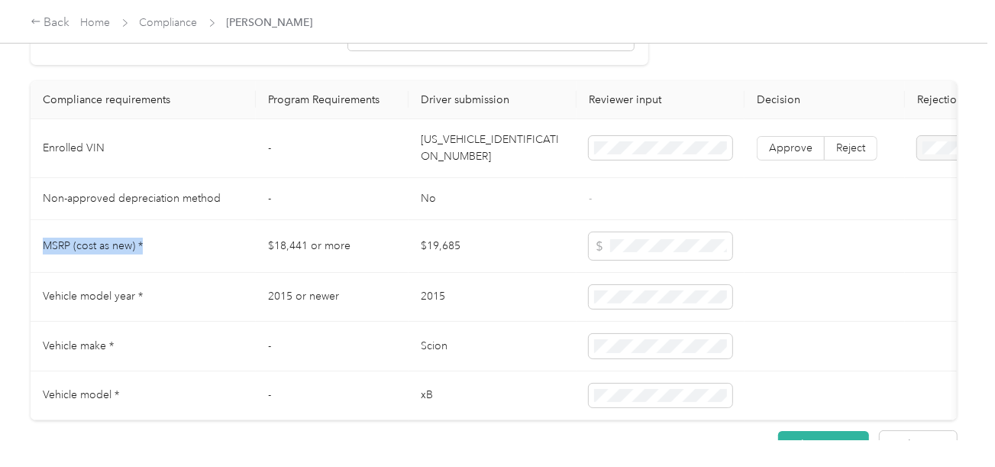
drag, startPoint x: 44, startPoint y: 250, endPoint x: 166, endPoint y: 248, distance: 122.2
click at [166, 248] on td "MSRP (cost as new) *" at bounding box center [143, 246] width 225 height 53
click at [422, 239] on td "$19,685" at bounding box center [493, 246] width 168 height 53
click at [784, 160] on label "Approve" at bounding box center [791, 148] width 68 height 24
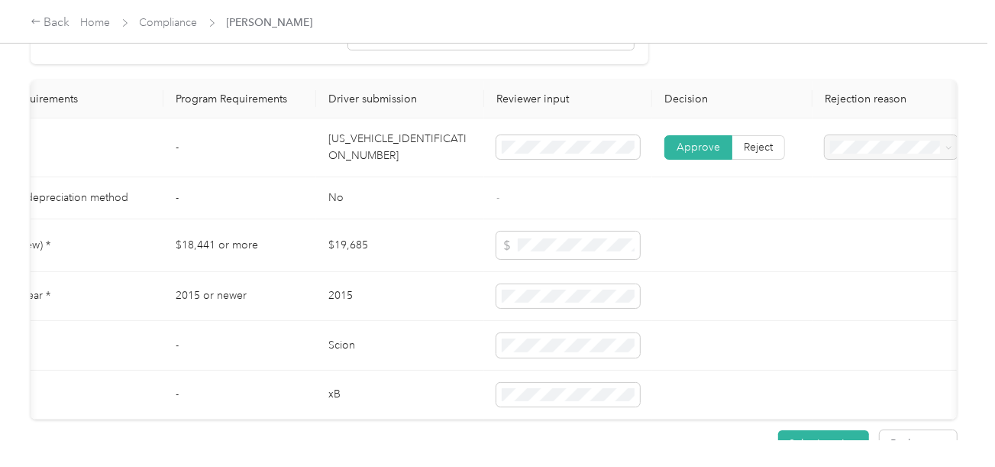
scroll to position [1343, 0]
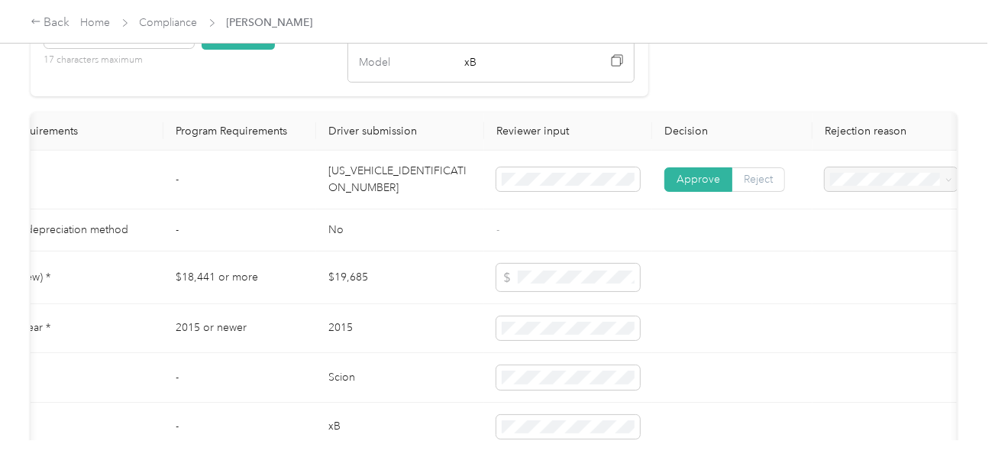
click at [756, 192] on label "Reject" at bounding box center [758, 179] width 53 height 24
click at [865, 241] on div "Vehicle VIN missing from uploaded Insurance Policy doc" at bounding box center [890, 234] width 111 height 48
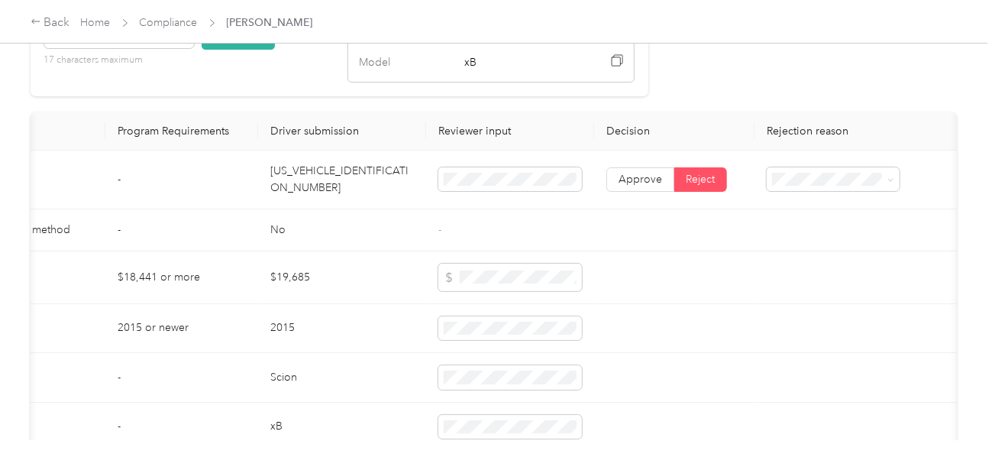
scroll to position [0, 148]
click at [634, 186] on span "Approve" at bounding box center [643, 179] width 44 height 13
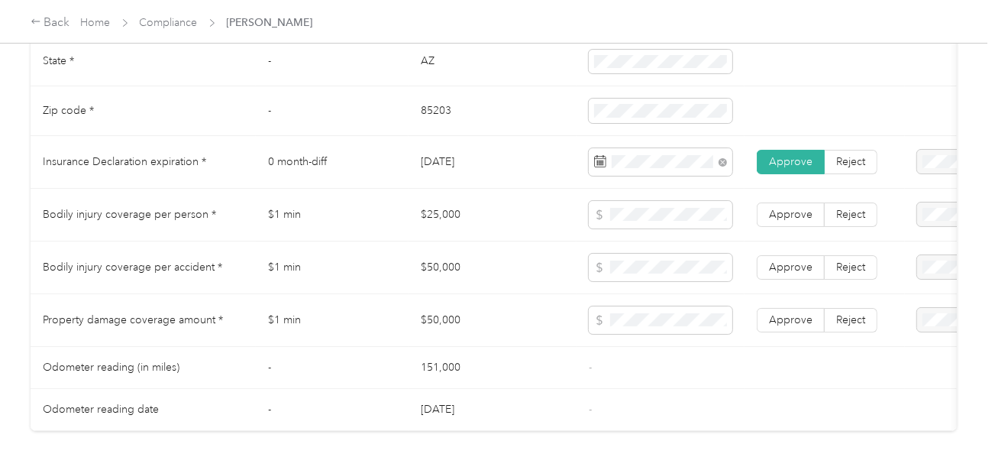
scroll to position [823, 0]
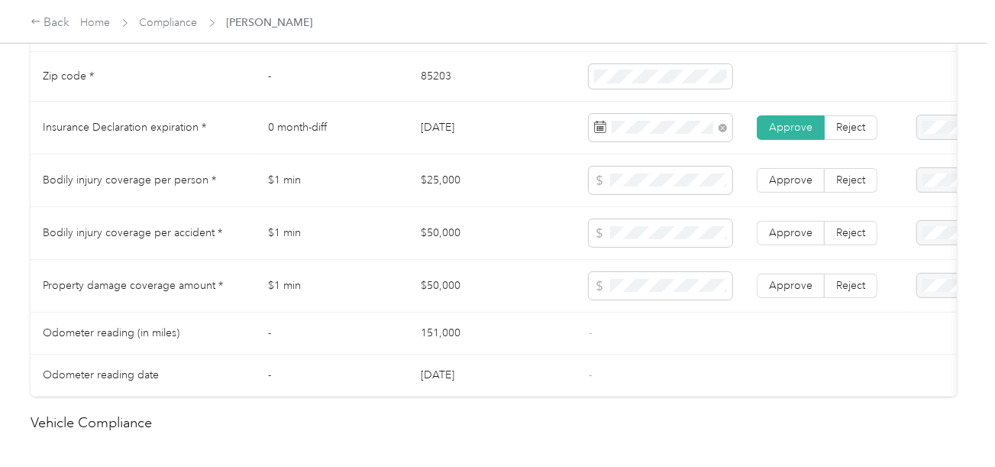
click at [50, 194] on td "Bodily injury coverage per person *" at bounding box center [143, 180] width 225 height 53
drag, startPoint x: 41, startPoint y: 187, endPoint x: 97, endPoint y: 192, distance: 56.0
click at [97, 192] on td "Bodily injury coverage per person *" at bounding box center [143, 180] width 225 height 53
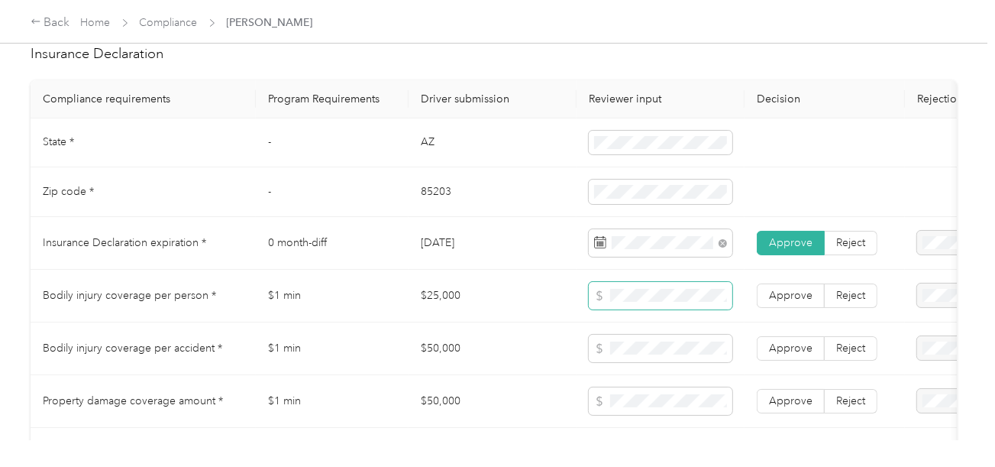
scroll to position [802, 0]
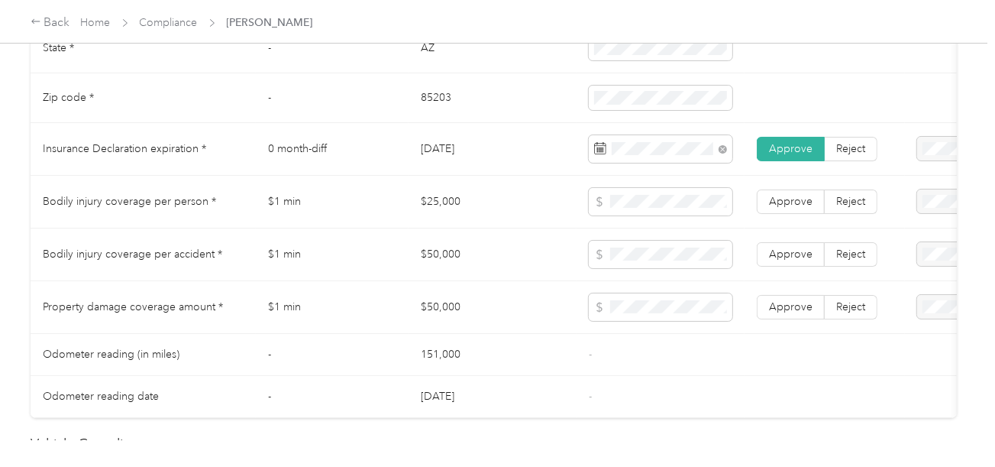
click at [365, 228] on td "$1 min" at bounding box center [332, 202] width 153 height 53
click at [439, 212] on td "$25,000" at bounding box center [493, 202] width 168 height 53
copy td "25,000"
click at [421, 263] on td "$50,000" at bounding box center [493, 254] width 168 height 53
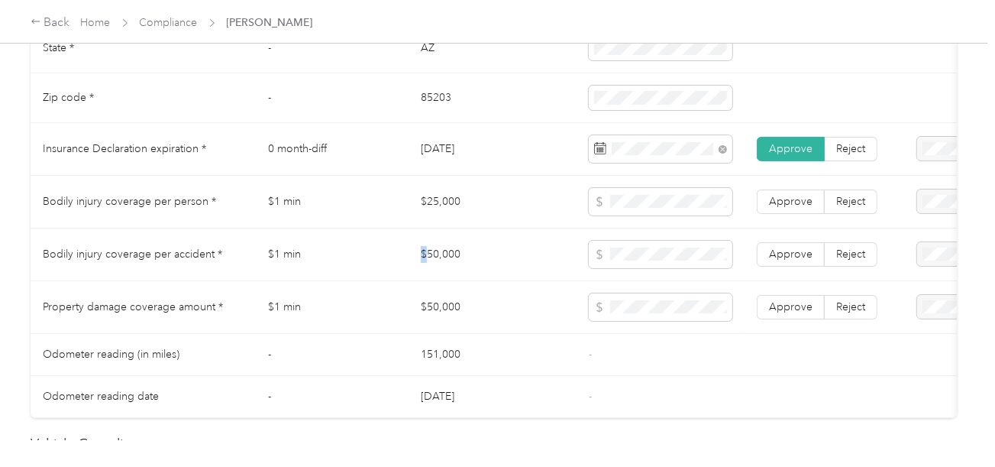
click at [421, 263] on td "$50,000" at bounding box center [493, 254] width 168 height 53
click at [432, 254] on td "$50,000" at bounding box center [493, 254] width 168 height 53
copy td "50,000"
click at [701, 253] on span at bounding box center [661, 254] width 144 height 27
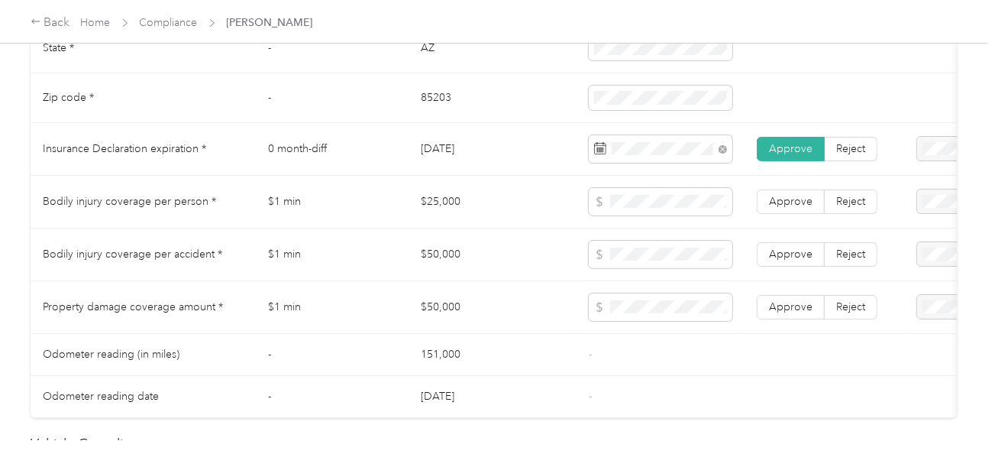
click at [428, 303] on td "$50,000" at bounding box center [493, 307] width 168 height 53
copy td "50,000"
click at [695, 321] on span at bounding box center [661, 306] width 144 height 27
drag, startPoint x: 636, startPoint y: 346, endPoint x: 745, endPoint y: 326, distance: 111.0
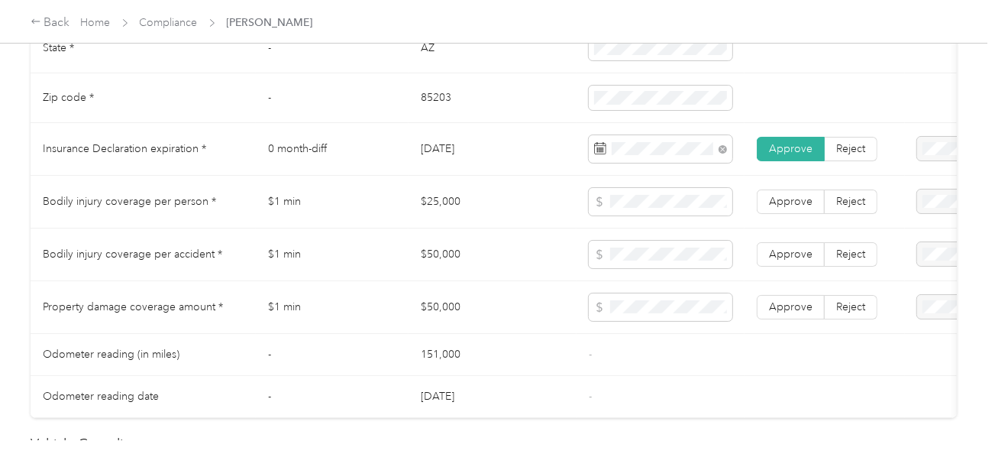
click at [641, 346] on td "-" at bounding box center [661, 355] width 168 height 42
click at [785, 313] on span "Approve" at bounding box center [791, 306] width 44 height 13
click at [789, 260] on span "Approve" at bounding box center [791, 253] width 44 height 13
click at [793, 214] on label "Approve" at bounding box center [791, 201] width 68 height 24
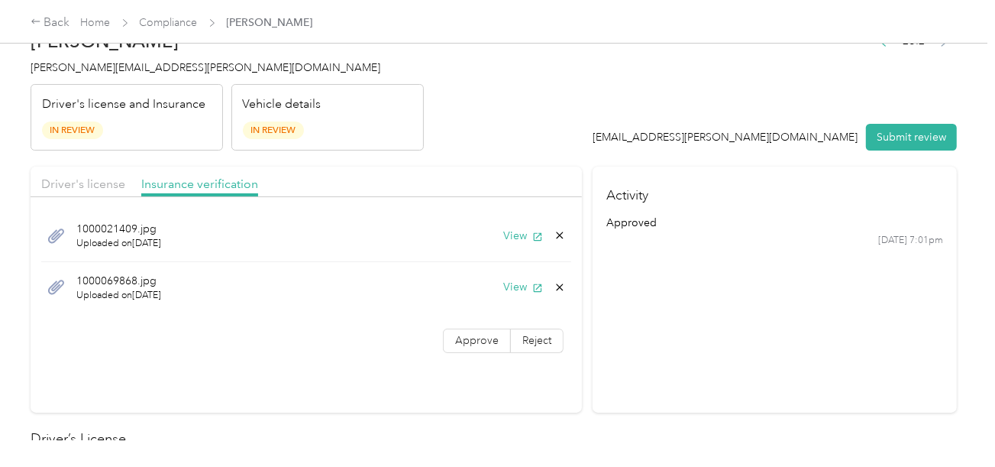
scroll to position [0, 0]
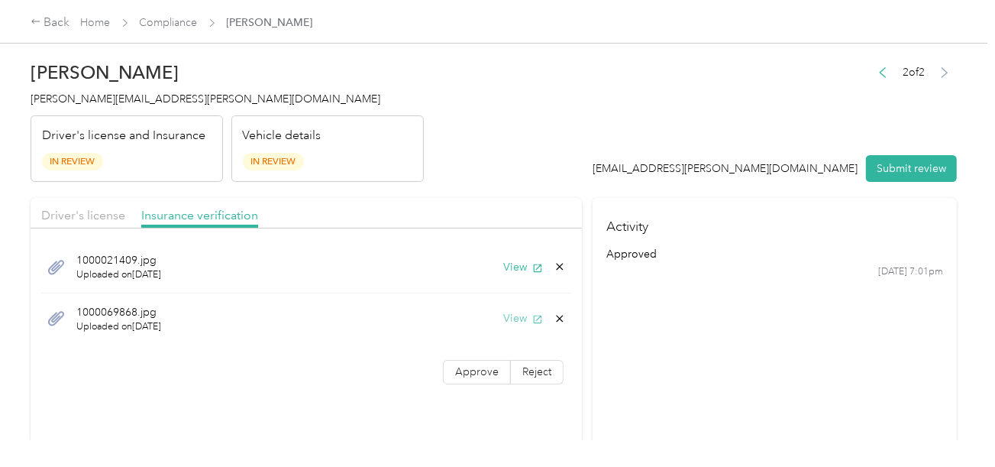
click at [510, 318] on button "View" at bounding box center [523, 318] width 40 height 16
click at [599, 325] on section "Activity approved [DATE] 7:01pm" at bounding box center [775, 321] width 364 height 246
click at [556, 316] on icon at bounding box center [560, 318] width 12 height 12
click at [518, 328] on button "Yes" at bounding box center [520, 328] width 30 height 24
click at [657, 318] on section "Activity approved [DATE] 7:01pm" at bounding box center [775, 321] width 364 height 246
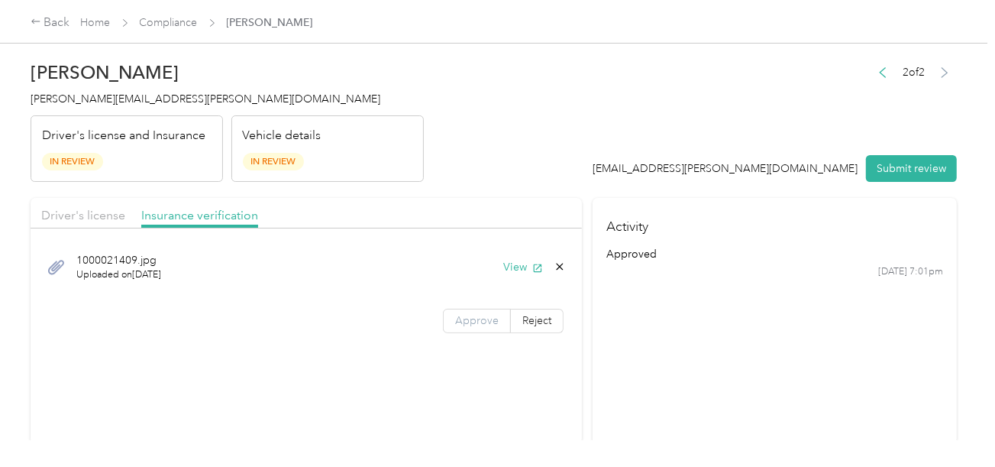
click at [471, 318] on span "Approve" at bounding box center [477, 320] width 44 height 13
click at [614, 115] on header "[PERSON_NAME] Armendariz [EMAIL_ADDRESS][PERSON_NAME][DOMAIN_NAME] Driver's lic…" at bounding box center [494, 117] width 926 height 128
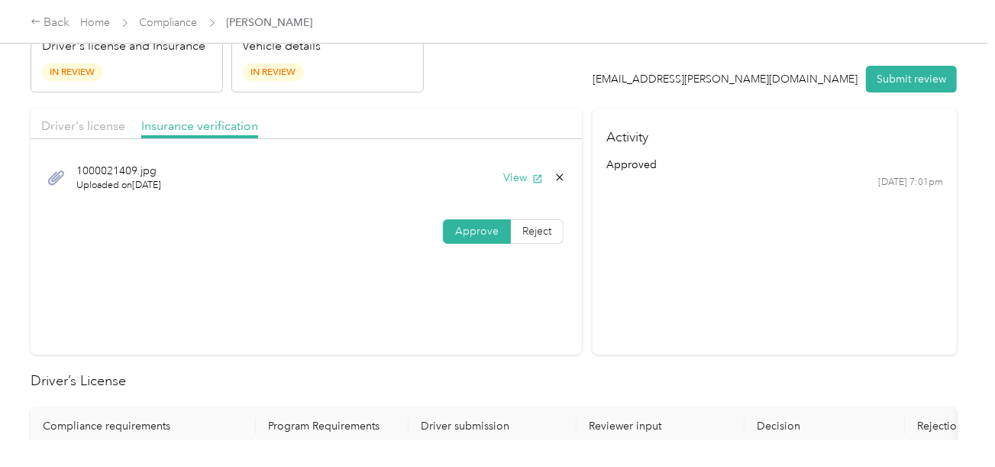
scroll to position [76, 0]
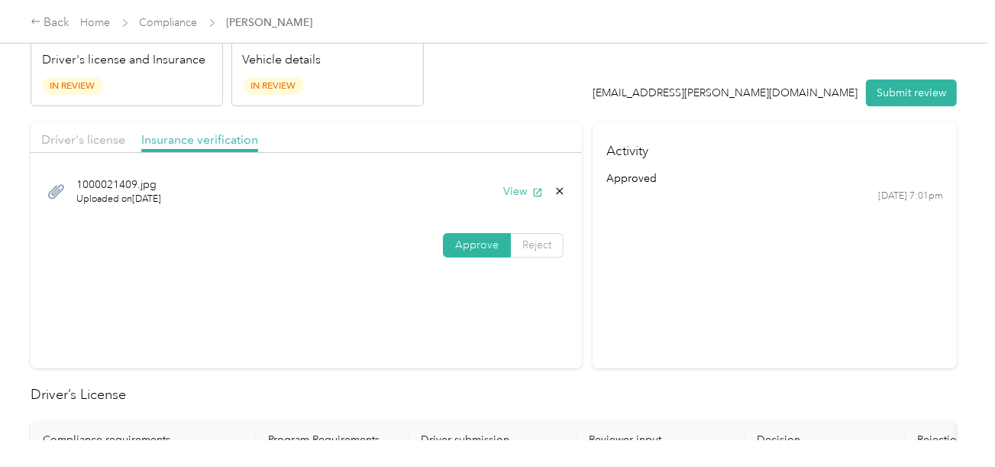
click at [538, 239] on span "Reject" at bounding box center [536, 244] width 29 height 13
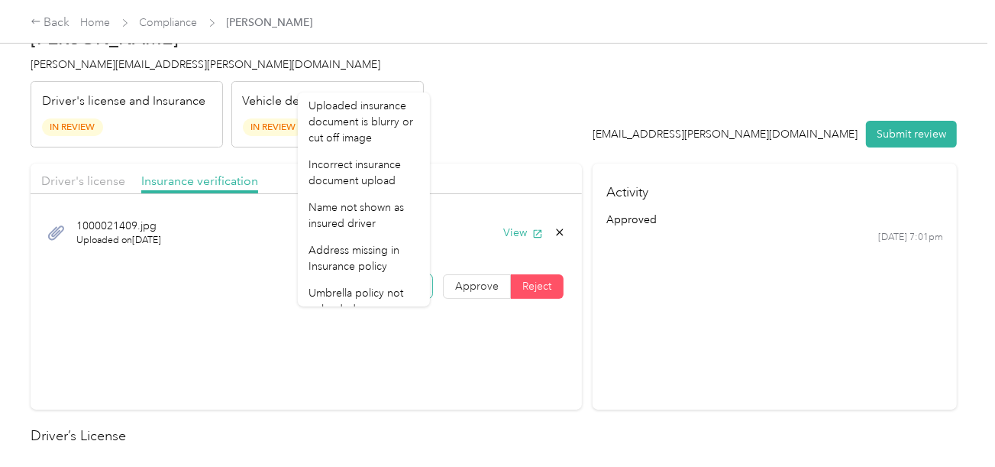
scroll to position [0, 0]
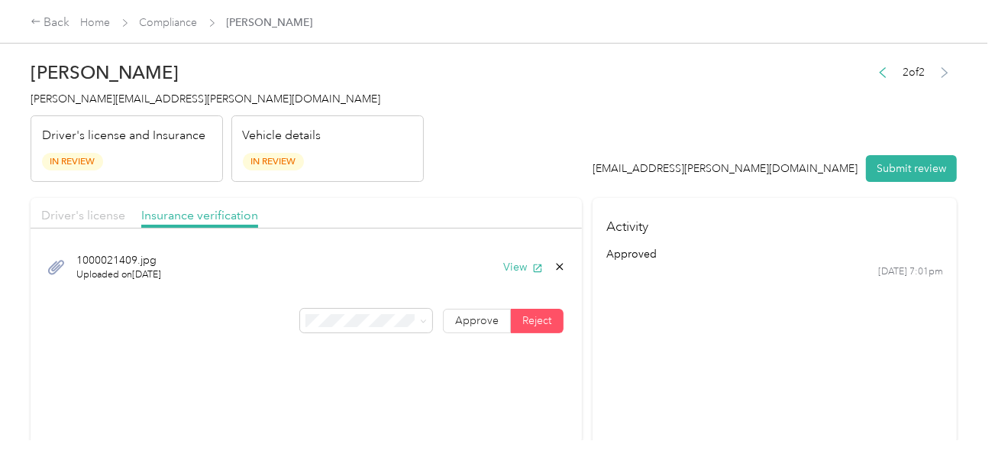
click at [94, 212] on span "Driver's license" at bounding box center [83, 215] width 84 height 15
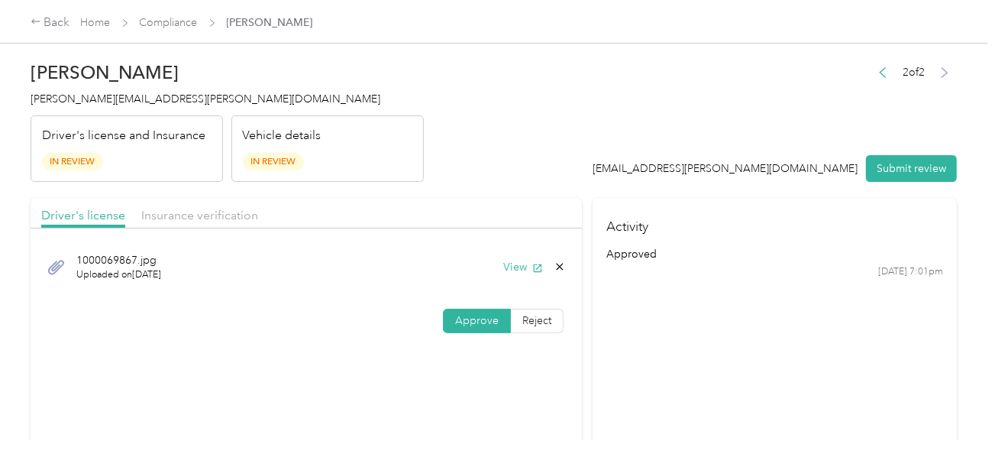
drag, startPoint x: 592, startPoint y: 112, endPoint x: 585, endPoint y: 154, distance: 42.6
click at [592, 121] on header "[PERSON_NAME] Armendariz [EMAIL_ADDRESS][PERSON_NAME][DOMAIN_NAME] Driver's lic…" at bounding box center [494, 117] width 926 height 128
click at [515, 269] on button "View" at bounding box center [523, 267] width 40 height 16
drag, startPoint x: 212, startPoint y: 213, endPoint x: 479, endPoint y: 164, distance: 271.7
click at [215, 212] on span "Insurance verification" at bounding box center [199, 215] width 117 height 15
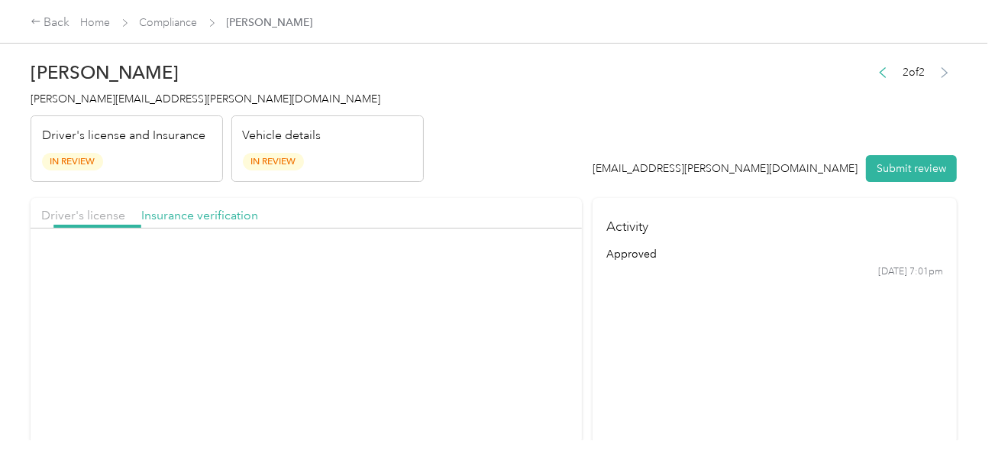
click at [487, 164] on header "[PERSON_NAME] Armendariz [EMAIL_ADDRESS][PERSON_NAME][DOMAIN_NAME] Driver's lic…" at bounding box center [494, 117] width 926 height 128
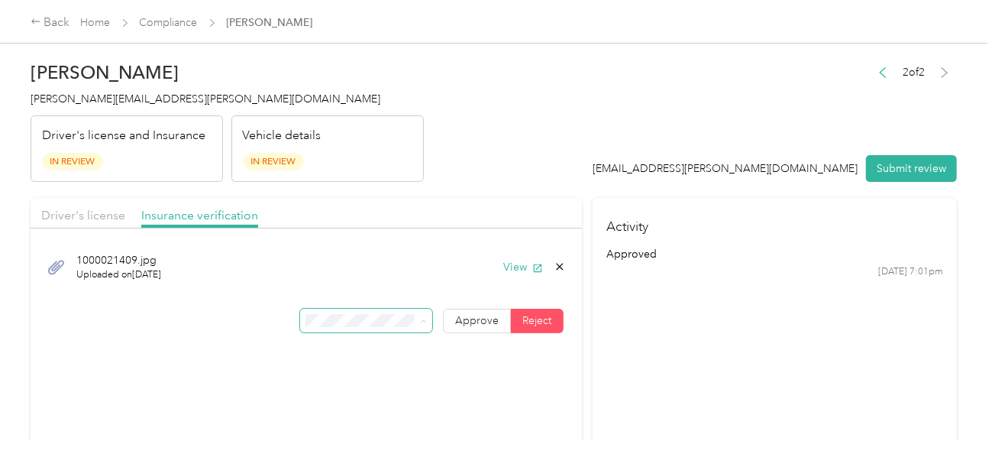
click at [517, 131] on header "[PERSON_NAME] Armendariz [EMAIL_ADDRESS][PERSON_NAME][DOMAIN_NAME] Driver's lic…" at bounding box center [494, 117] width 926 height 128
click at [673, 372] on section "Activity approved [DATE] 7:01pm" at bounding box center [775, 321] width 364 height 246
click at [469, 314] on span "Approve" at bounding box center [477, 320] width 44 height 13
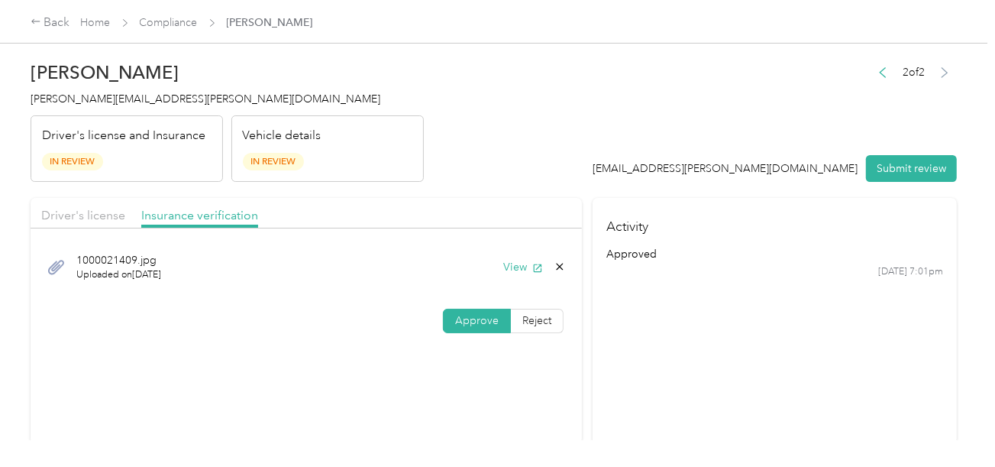
click at [746, 329] on section "Activity approved [DATE] 7:01pm" at bounding box center [775, 321] width 364 height 246
click at [69, 208] on span "Driver's license" at bounding box center [83, 215] width 84 height 15
drag, startPoint x: 215, startPoint y: 209, endPoint x: 505, endPoint y: 174, distance: 292.3
click at [216, 209] on span "Insurance verification" at bounding box center [199, 215] width 117 height 15
drag, startPoint x: 89, startPoint y: 214, endPoint x: 110, endPoint y: 209, distance: 21.9
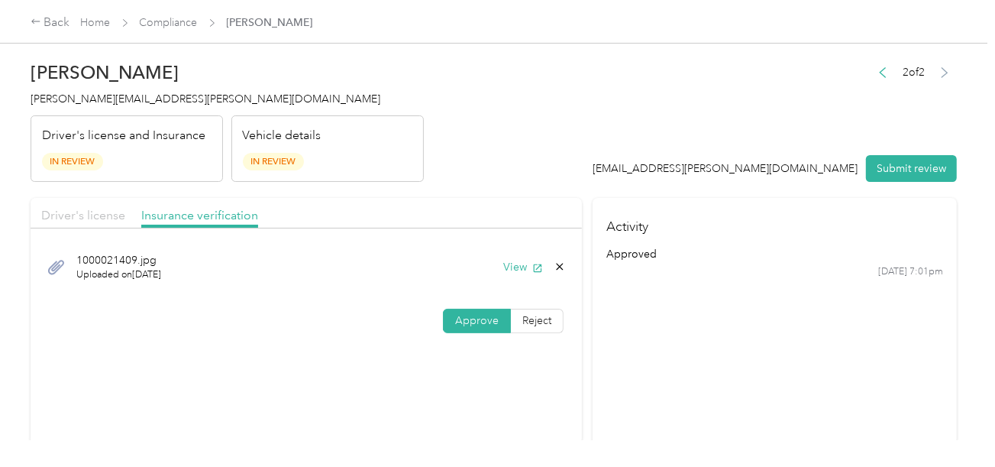
click at [92, 214] on span "Driver's license" at bounding box center [83, 215] width 84 height 15
click at [623, 153] on header "[PERSON_NAME] Armendariz [EMAIL_ADDRESS][PERSON_NAME][DOMAIN_NAME] Driver's lic…" at bounding box center [494, 117] width 926 height 128
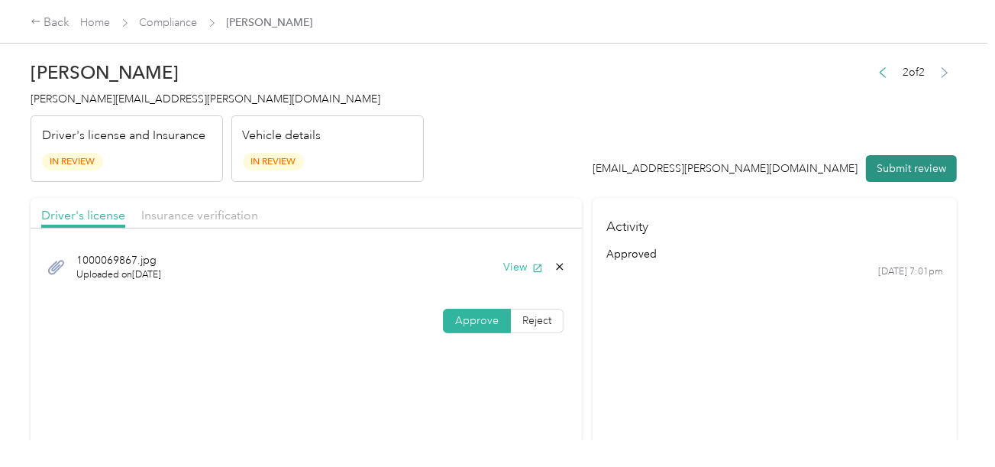
click at [891, 171] on button "Submit review" at bounding box center [911, 168] width 91 height 27
click at [658, 123] on header "[PERSON_NAME] Armendariz [EMAIL_ADDRESS][PERSON_NAME][DOMAIN_NAME] Driver's lic…" at bounding box center [494, 117] width 926 height 128
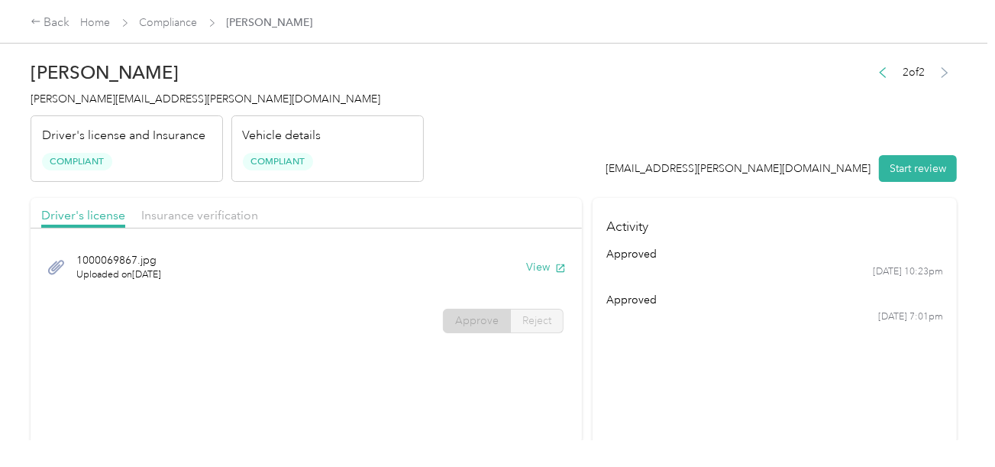
click at [503, 95] on header "[PERSON_NAME] Armendariz [EMAIL_ADDRESS][PERSON_NAME][DOMAIN_NAME] Driver's lic…" at bounding box center [494, 117] width 926 height 128
click at [67, 103] on span "[PERSON_NAME][EMAIL_ADDRESS][PERSON_NAME][DOMAIN_NAME]" at bounding box center [206, 98] width 350 height 13
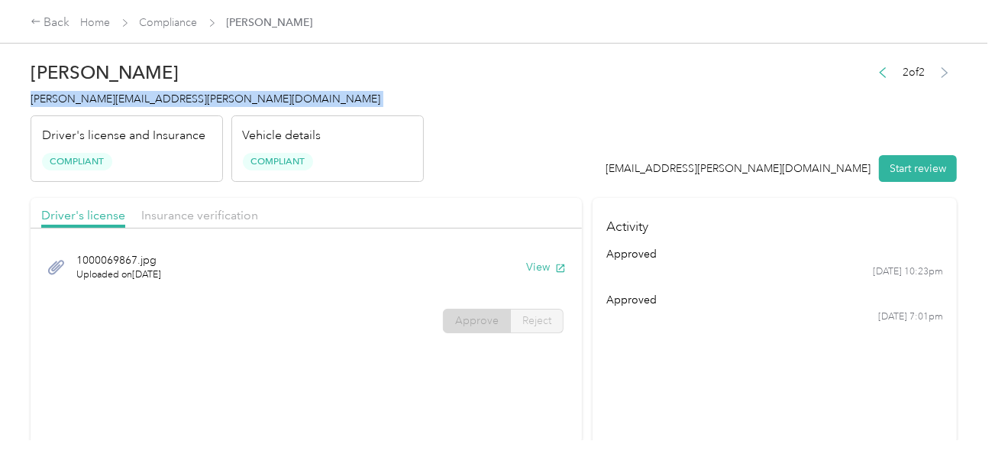
click at [67, 103] on span "[PERSON_NAME][EMAIL_ADDRESS][PERSON_NAME][DOMAIN_NAME]" at bounding box center [206, 98] width 350 height 13
copy span "[PERSON_NAME][EMAIL_ADDRESS][PERSON_NAME][DOMAIN_NAME]"
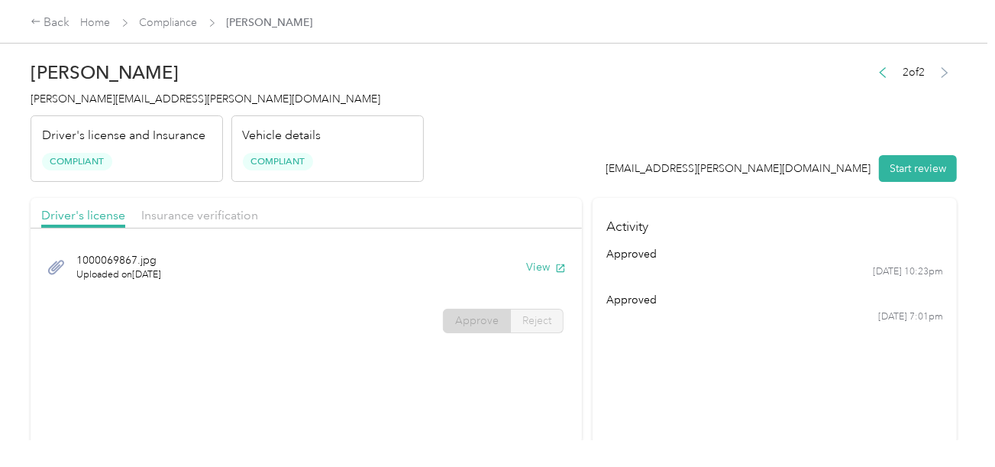
click at [175, 12] on div "Back Home Compliance [PERSON_NAME]" at bounding box center [497, 21] width 995 height 43
click at [175, 24] on link "Compliance" at bounding box center [169, 22] width 58 height 13
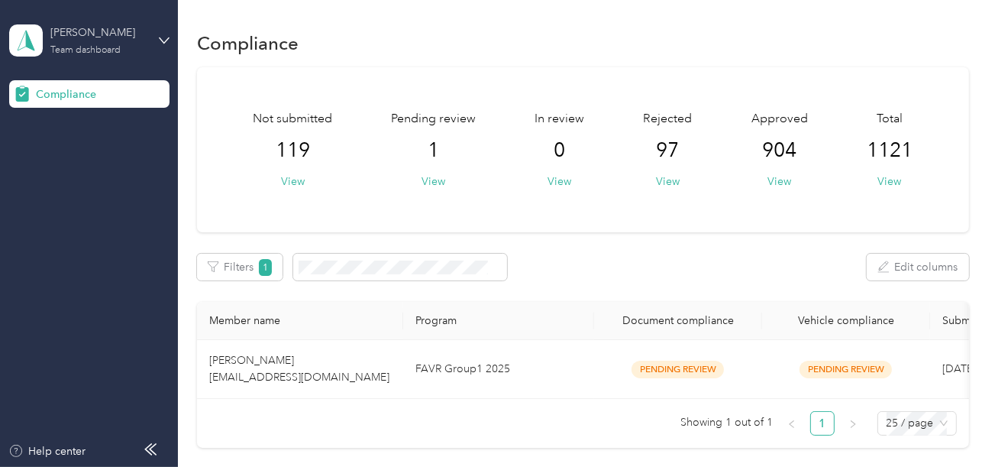
click at [112, 54] on div "Team dashboard" at bounding box center [85, 50] width 70 height 9
click at [78, 161] on div "Log out" at bounding box center [51, 160] width 59 height 16
